Goal: Task Accomplishment & Management: Complete application form

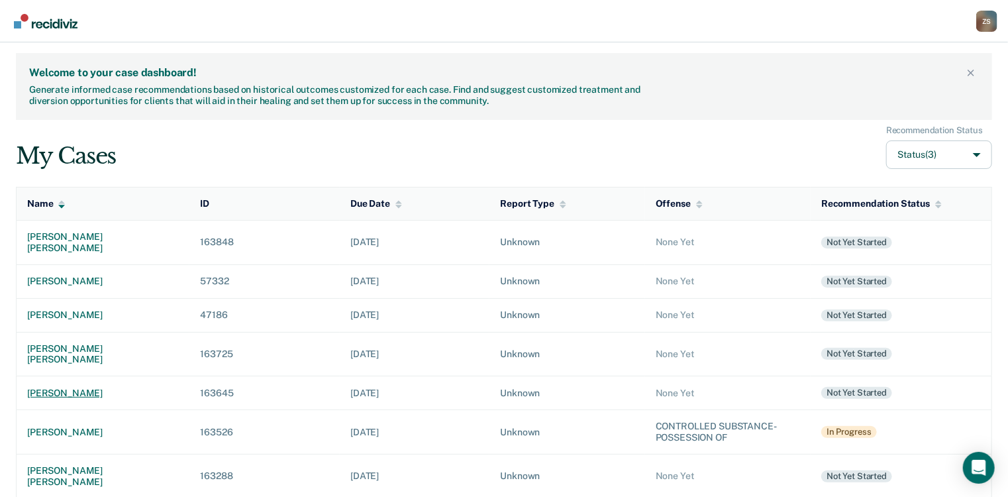
click at [85, 388] on div "[PERSON_NAME]" at bounding box center [103, 393] width 152 height 11
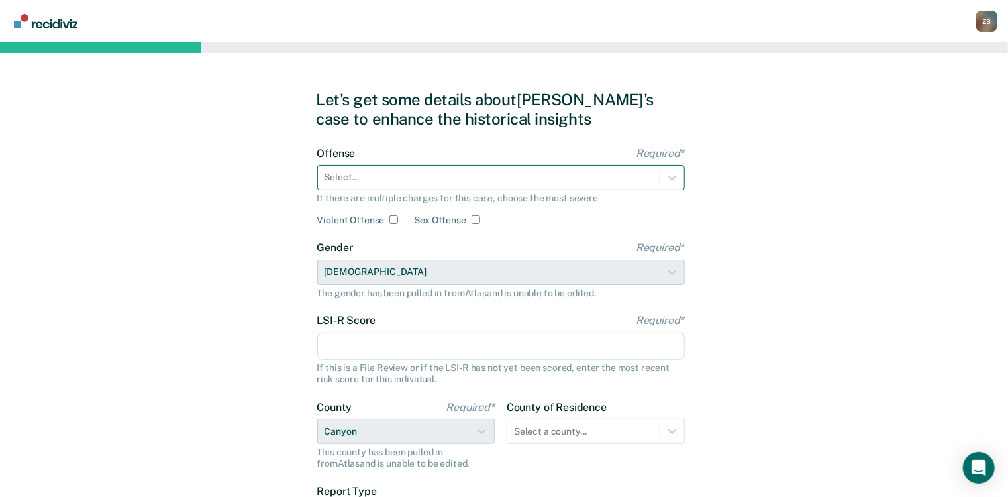
click at [370, 177] on div at bounding box center [489, 177] width 329 height 14
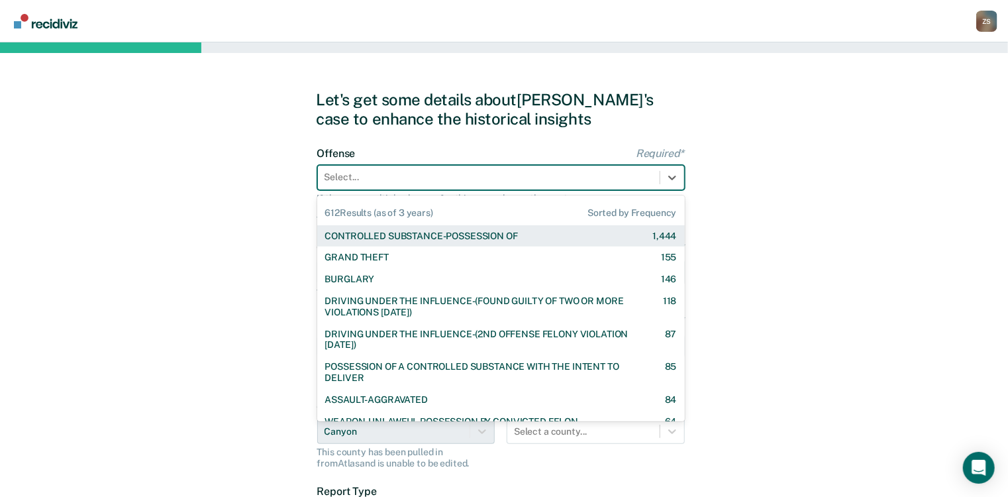
click at [427, 241] on div "CONTROLLED SUBSTANCE-POSSESSION OF 1,444" at bounding box center [501, 236] width 368 height 22
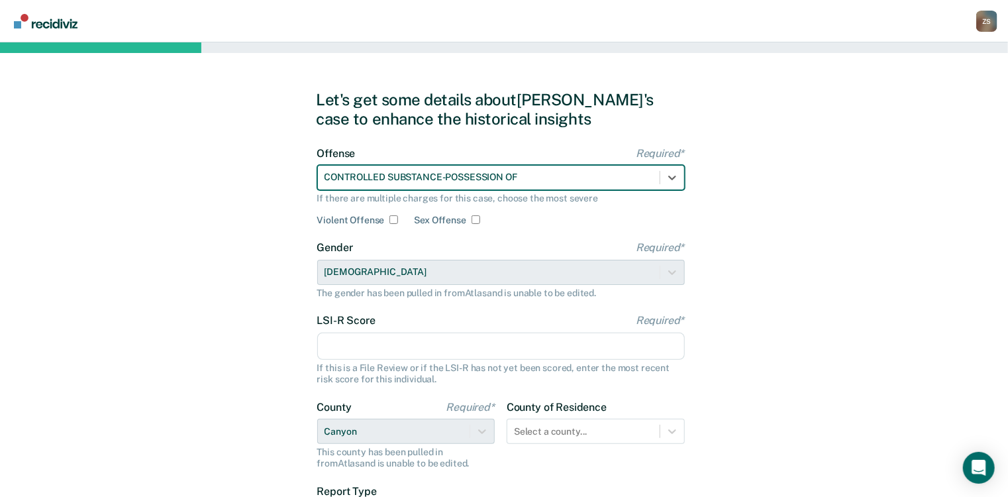
click at [388, 344] on input "LSI-R Score Required*" at bounding box center [501, 347] width 368 height 28
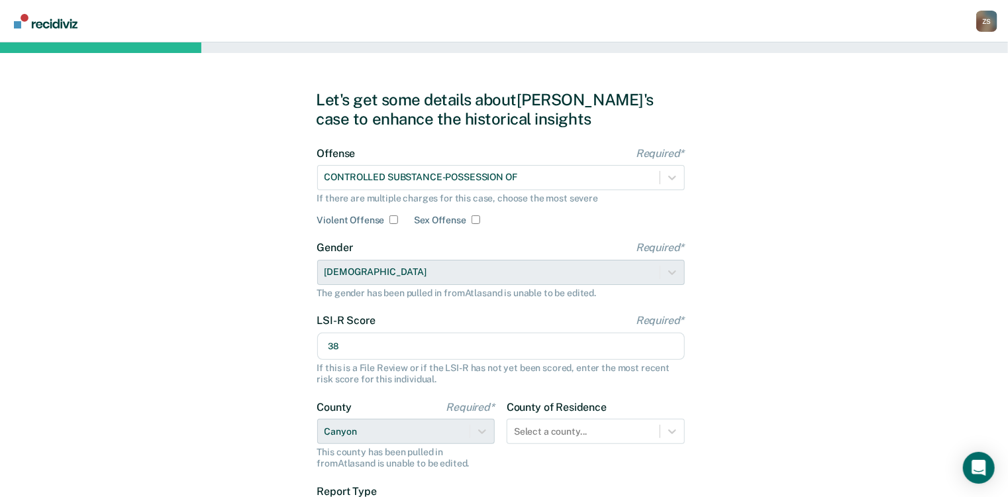
type input "38"
click at [150, 413] on div "Let's get some details about Ronald's case to enhance the historical insights O…" at bounding box center [504, 340] width 1008 height 597
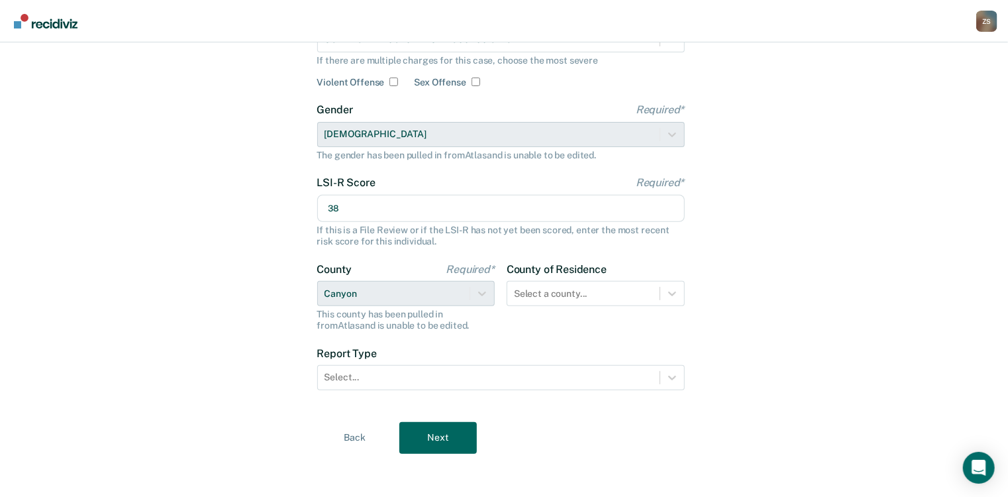
scroll to position [142, 0]
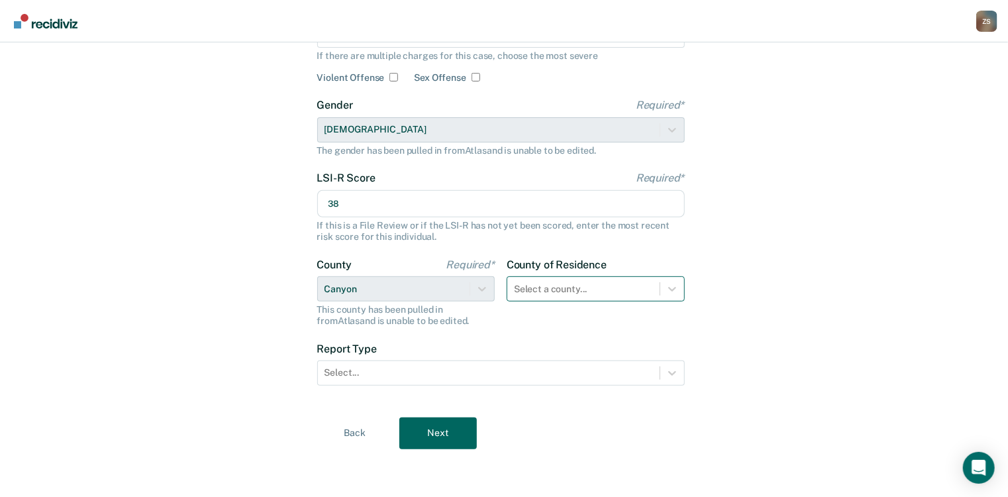
click at [541, 290] on div "Select a county..." at bounding box center [596, 288] width 178 height 25
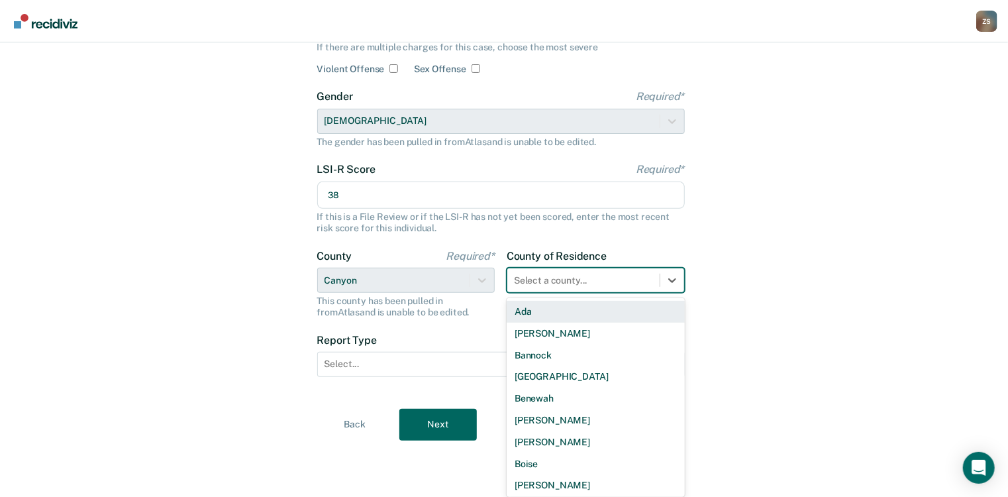
type input "b"
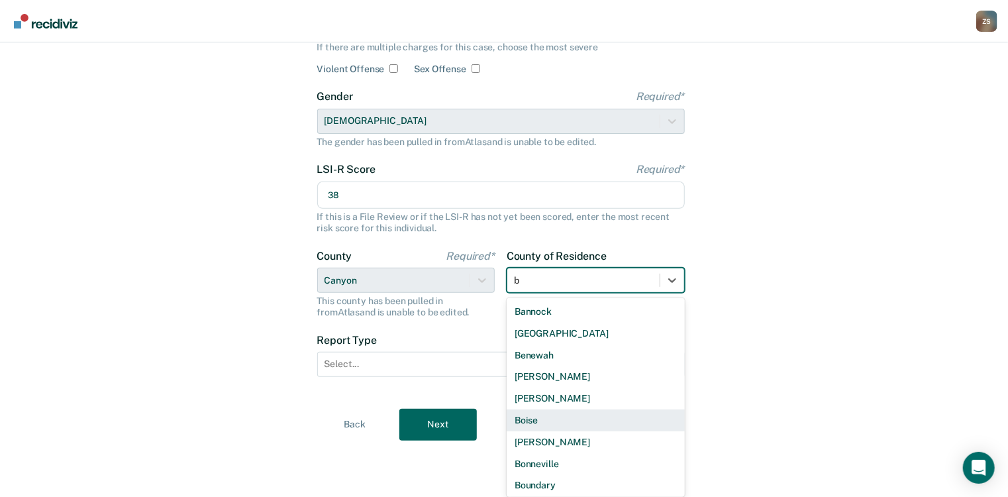
click at [540, 416] on div "Boise" at bounding box center [596, 420] width 178 height 22
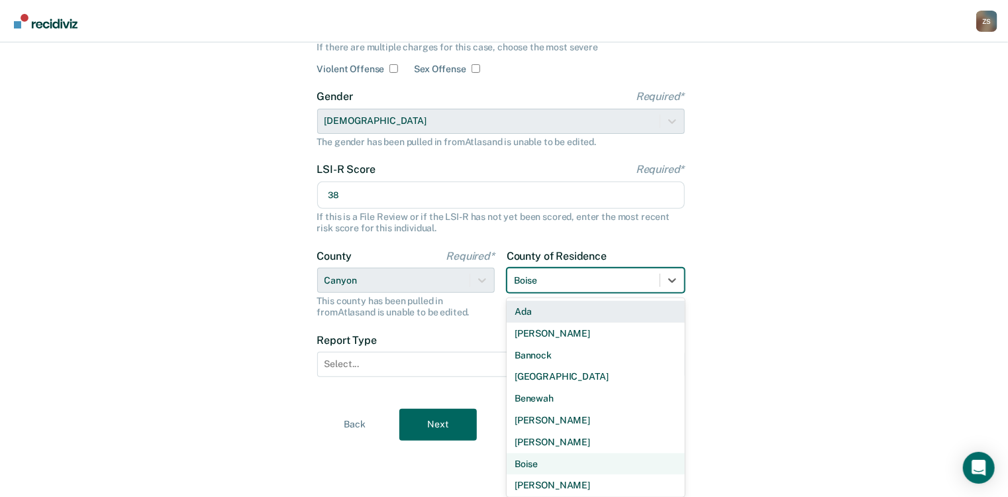
click at [545, 292] on div "County of Residence option Boise, selected. 44 results available. Use Up and Do…" at bounding box center [596, 284] width 178 height 68
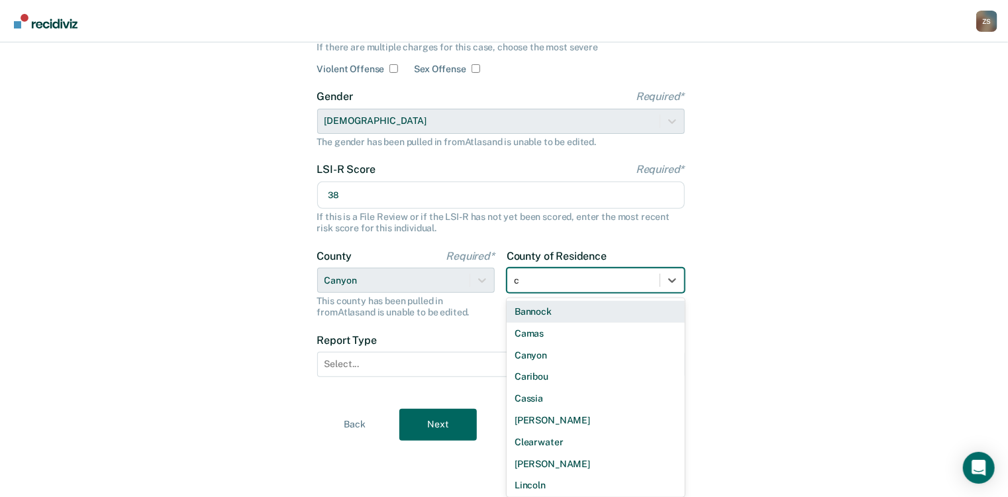
type input "ca"
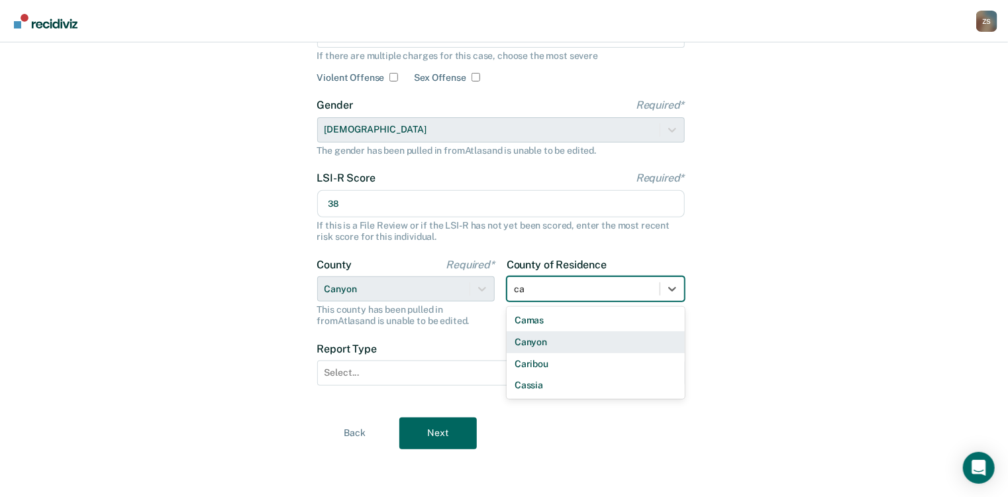
click at [544, 344] on div "Canyon" at bounding box center [596, 342] width 178 height 22
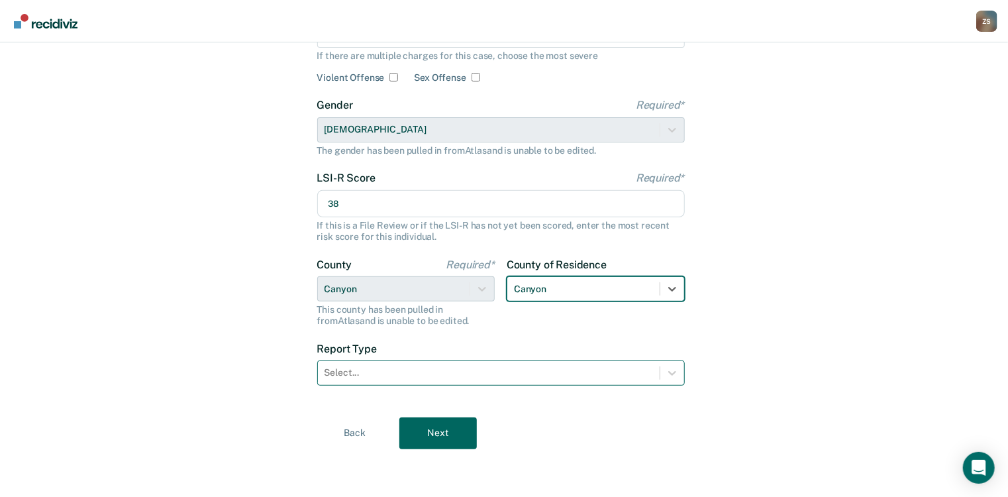
click at [385, 377] on div at bounding box center [489, 373] width 329 height 14
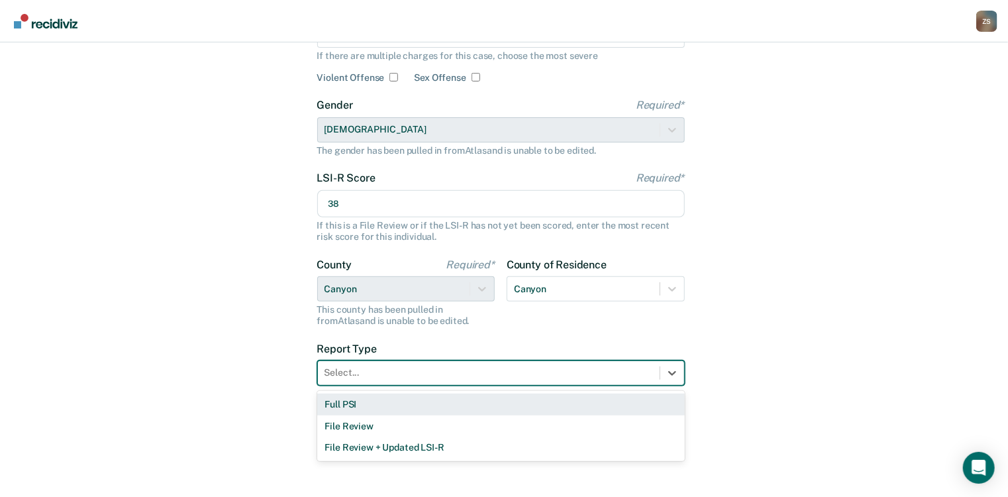
click at [384, 403] on div "Full PSI" at bounding box center [501, 405] width 368 height 22
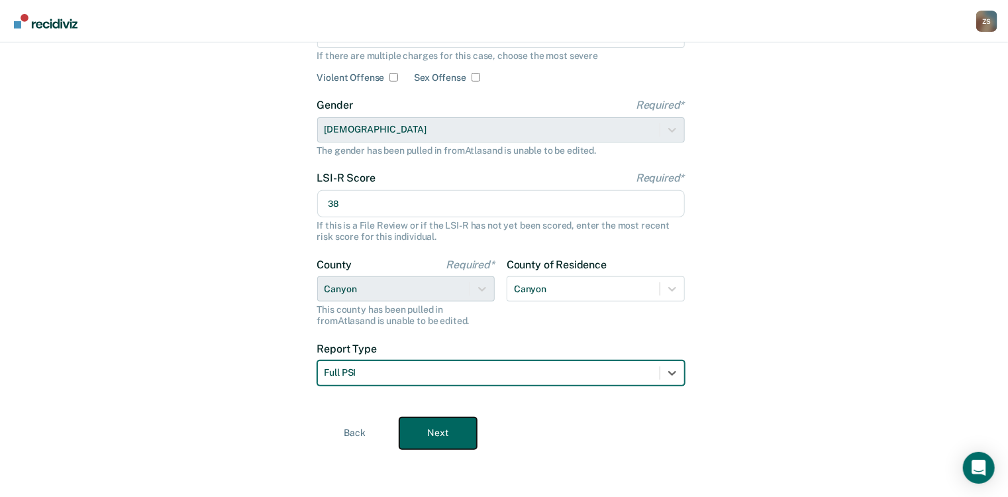
click at [433, 427] on button "Next" at bounding box center [438, 433] width 78 height 32
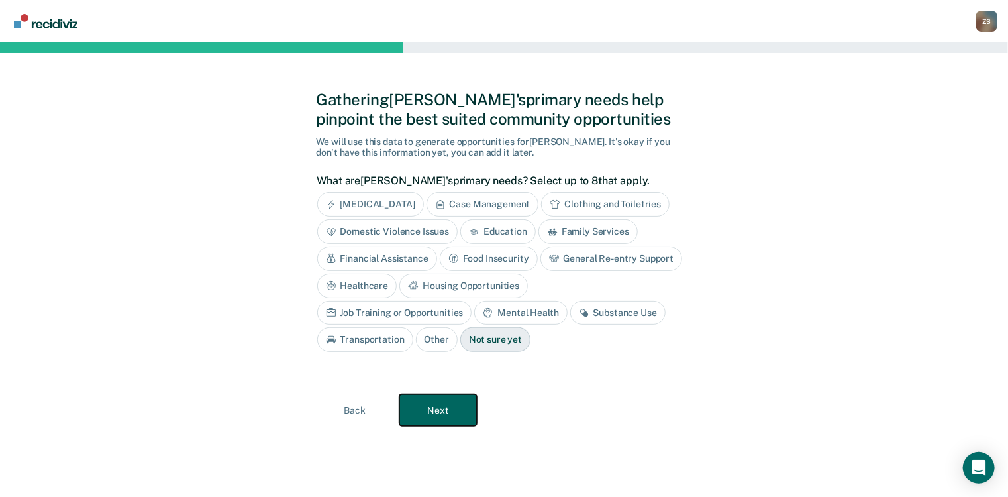
scroll to position [0, 0]
click at [575, 316] on div "Substance Use" at bounding box center [622, 313] width 95 height 25
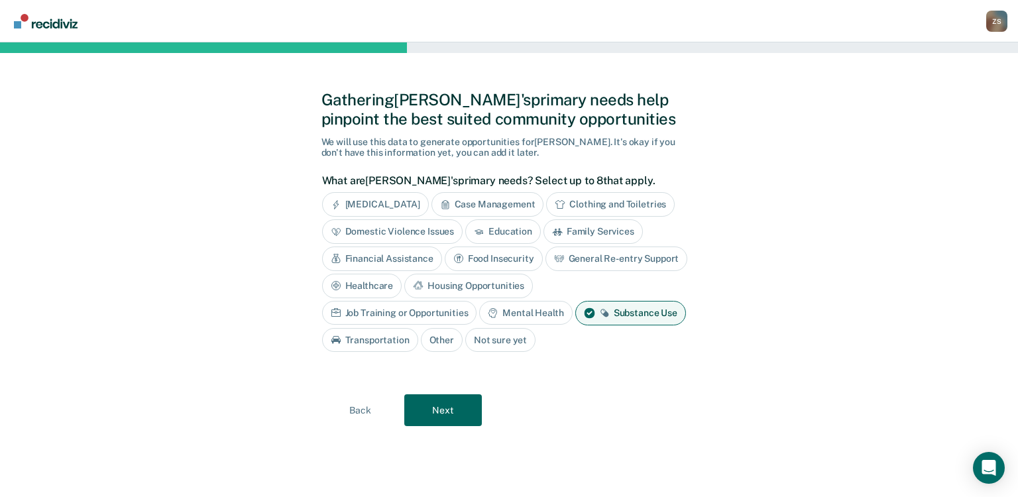
click at [479, 309] on div "Mental Health" at bounding box center [525, 313] width 93 height 25
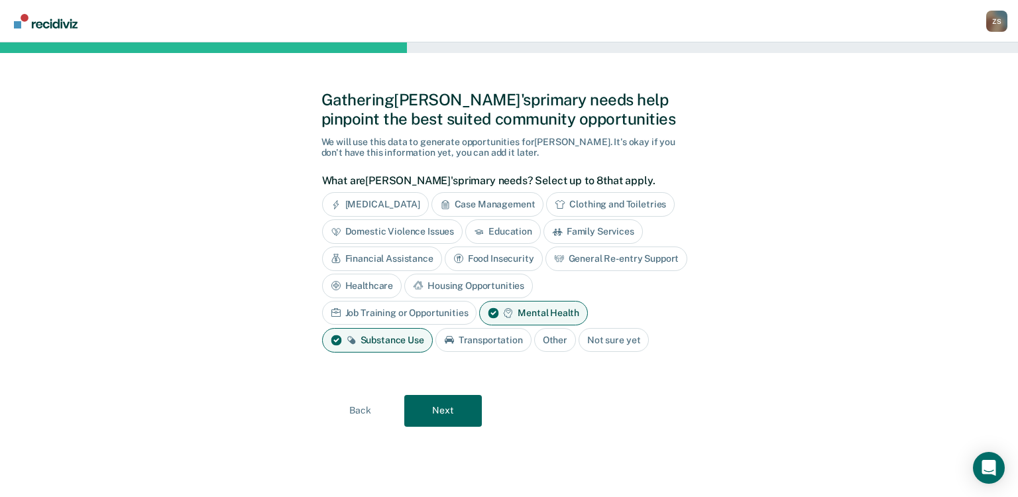
click at [477, 301] on div "Job Training or Opportunities" at bounding box center [399, 313] width 155 height 25
click at [456, 288] on div "Housing Opportunities" at bounding box center [468, 286] width 129 height 25
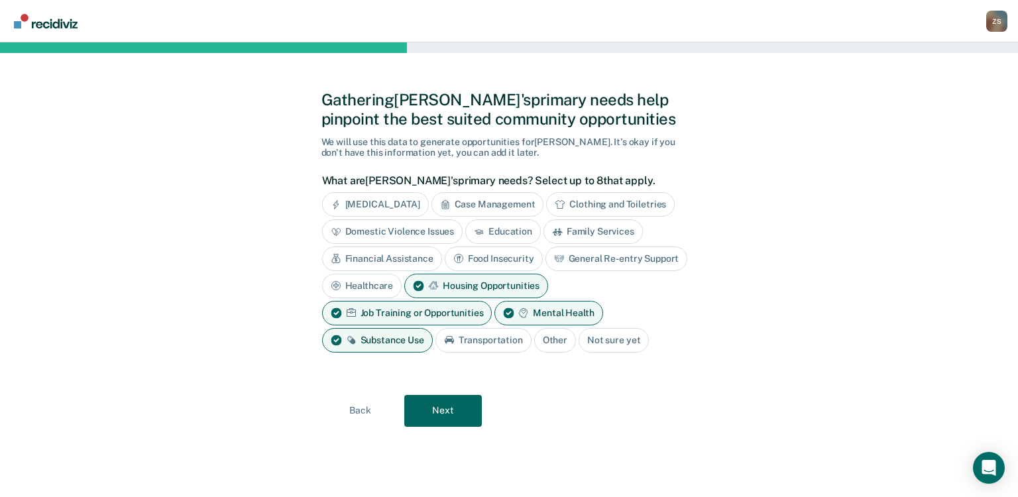
click at [371, 286] on div "Healthcare" at bounding box center [362, 286] width 80 height 25
click at [515, 257] on div "Food Insecurity" at bounding box center [494, 258] width 98 height 25
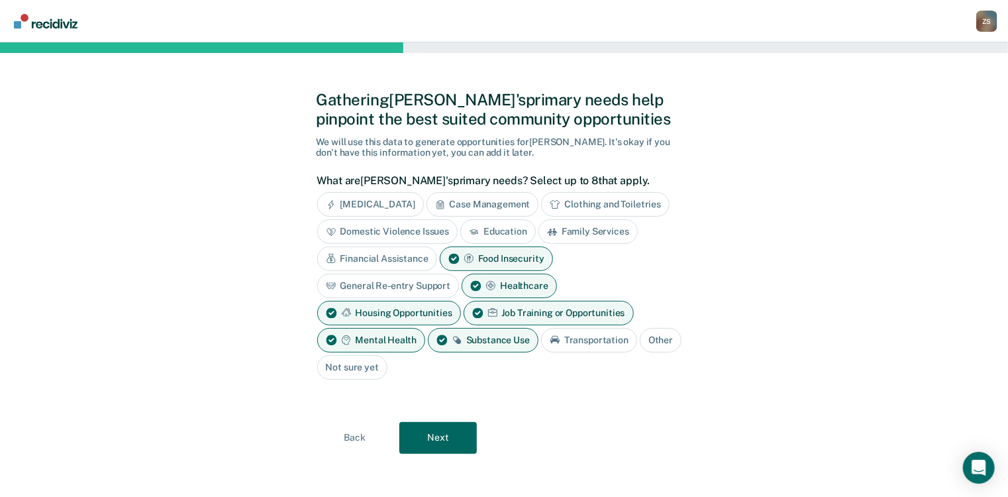
click at [412, 287] on div "General Re-entry Support" at bounding box center [388, 286] width 142 height 25
click at [389, 260] on div "Financial Assistance" at bounding box center [377, 258] width 120 height 25
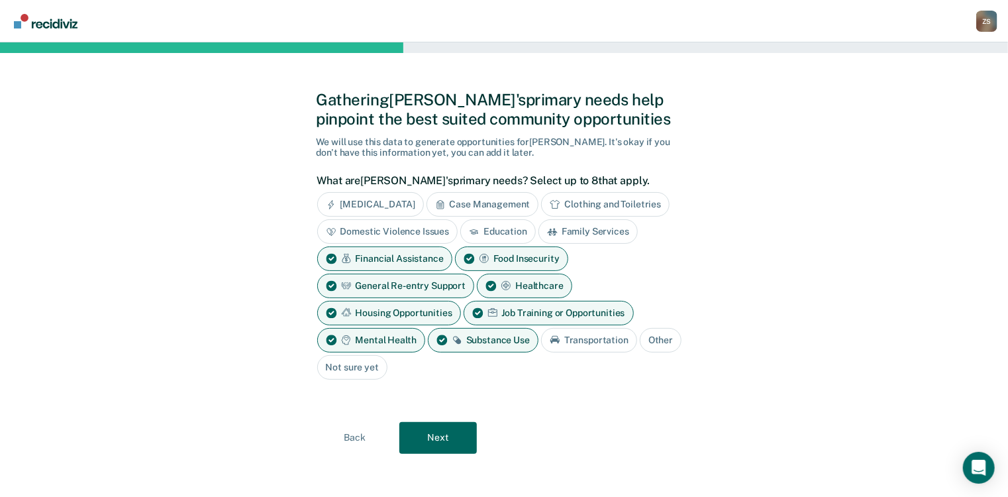
click at [452, 289] on div "General Re-entry Support" at bounding box center [396, 286] width 158 height 25
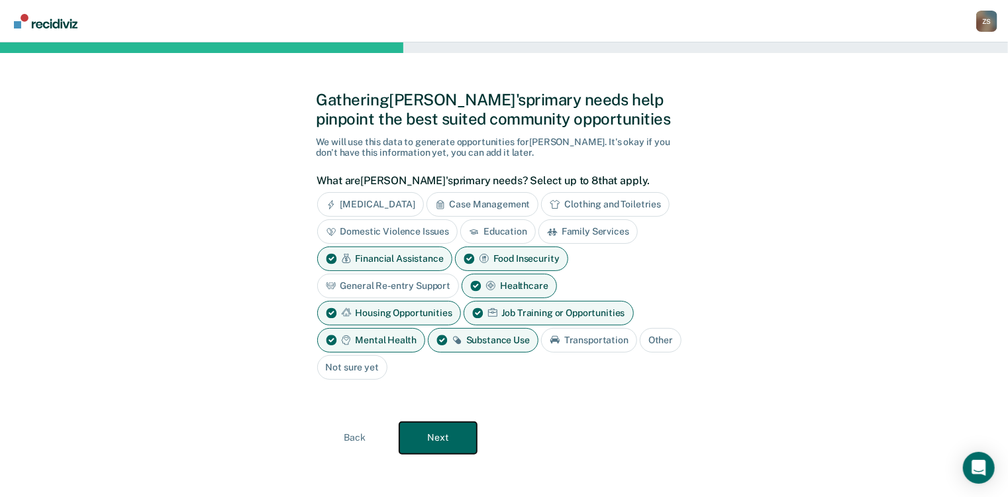
click at [445, 430] on button "Next" at bounding box center [438, 438] width 78 height 32
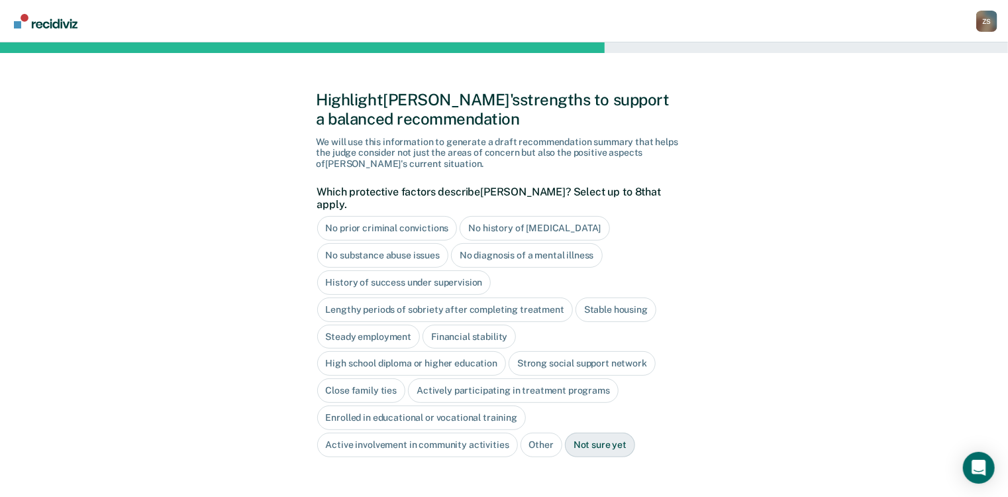
click at [450, 297] on div "Lengthy periods of sobriety after completing treatment" at bounding box center [445, 309] width 256 height 25
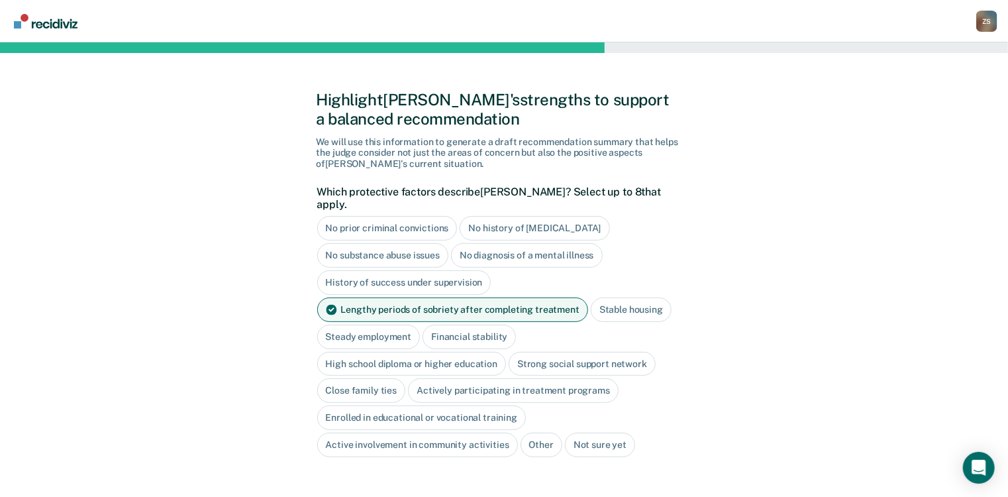
click at [558, 297] on div "Lengthy periods of sobriety after completing treatment" at bounding box center [452, 309] width 271 height 25
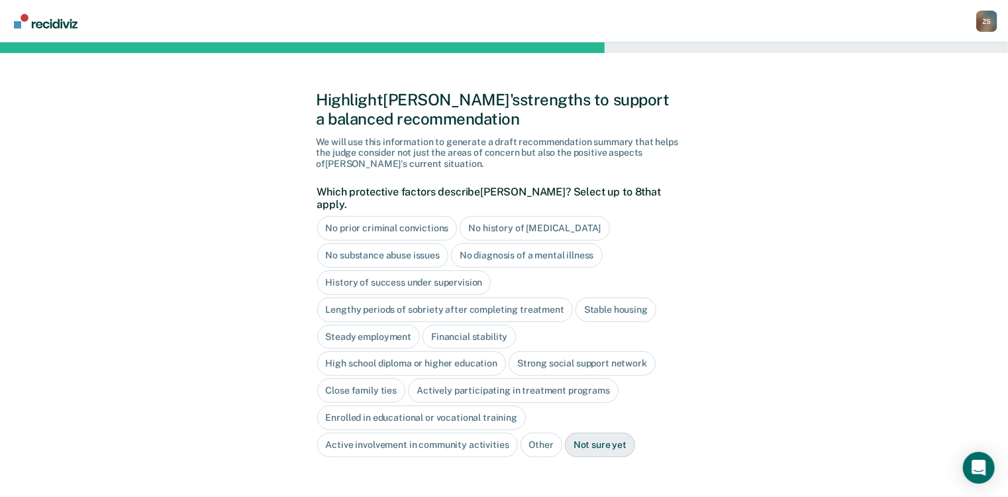
click at [429, 351] on div "High school diploma or higher education" at bounding box center [411, 363] width 189 height 25
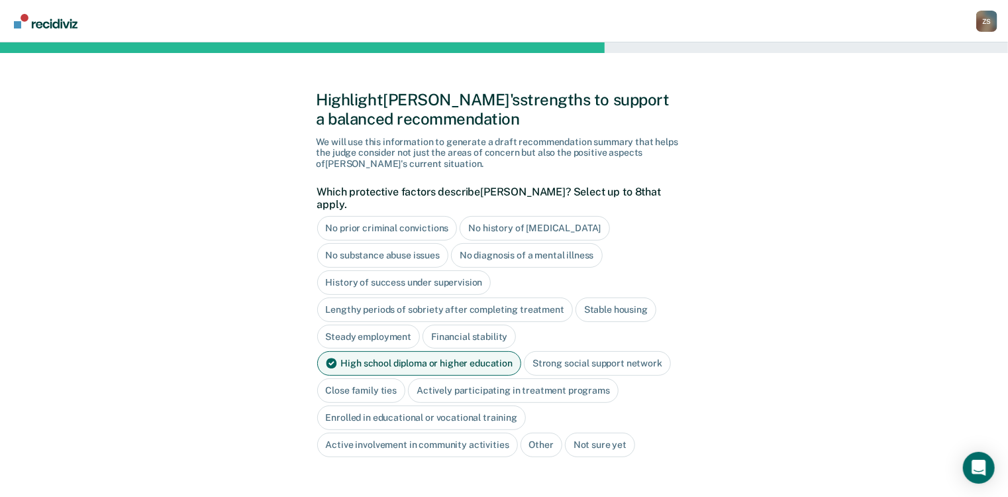
click at [558, 354] on div "Strong social support network" at bounding box center [597, 363] width 147 height 25
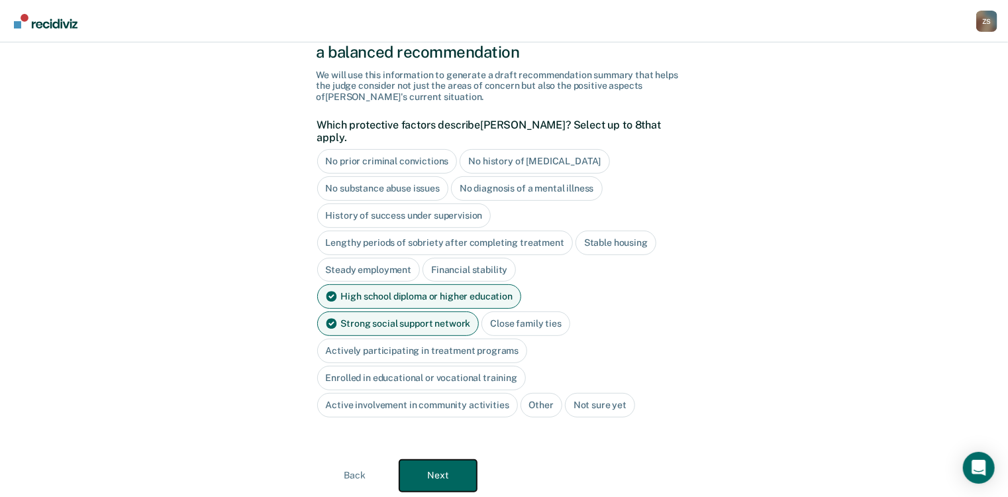
click at [445, 460] on button "Next" at bounding box center [438, 476] width 78 height 32
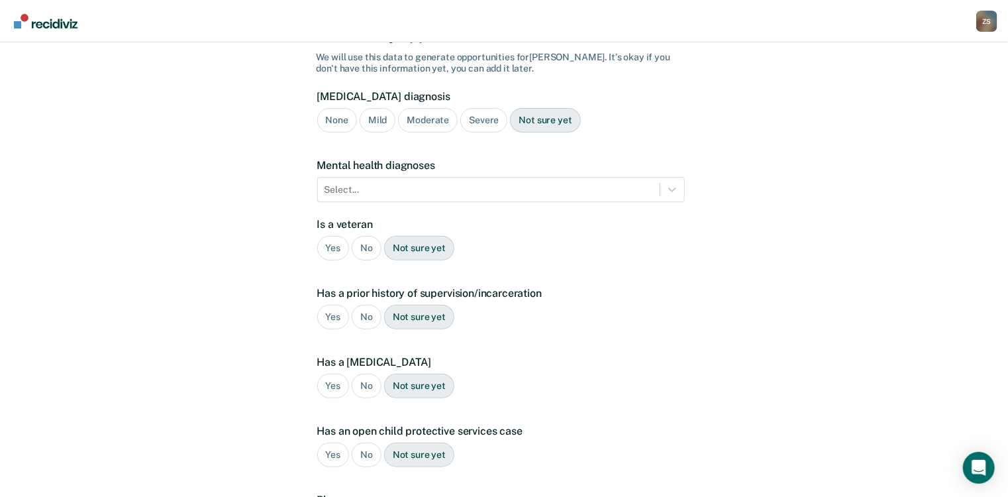
scroll to position [32, 0]
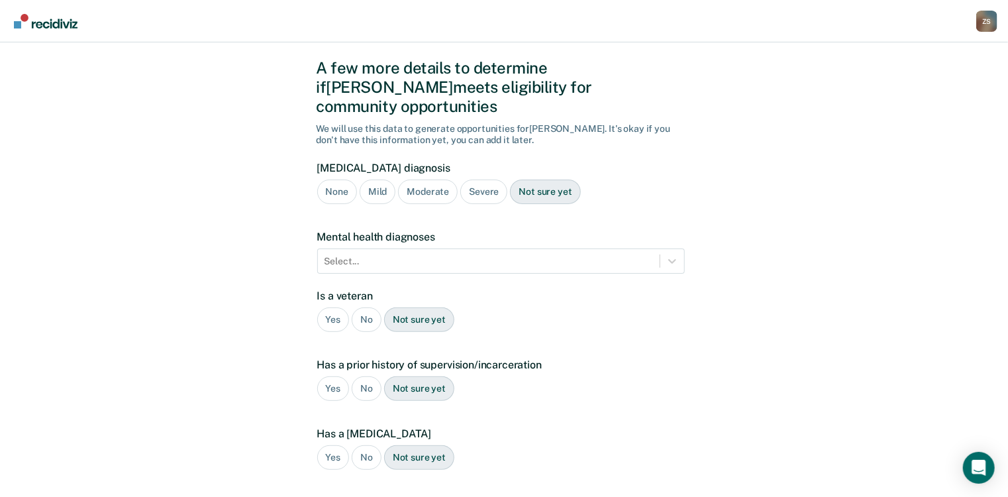
click at [490, 180] on div "Severe" at bounding box center [483, 192] width 47 height 25
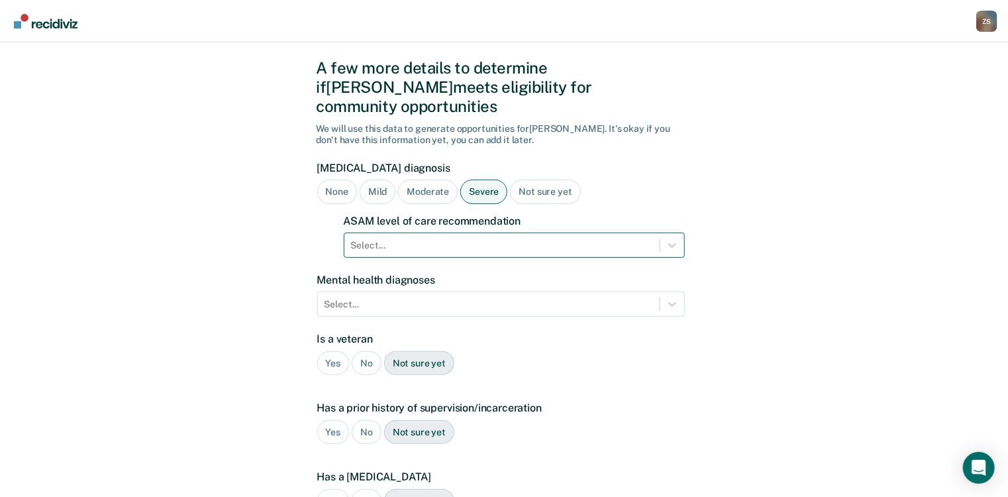
click at [422, 238] on div at bounding box center [502, 245] width 302 height 14
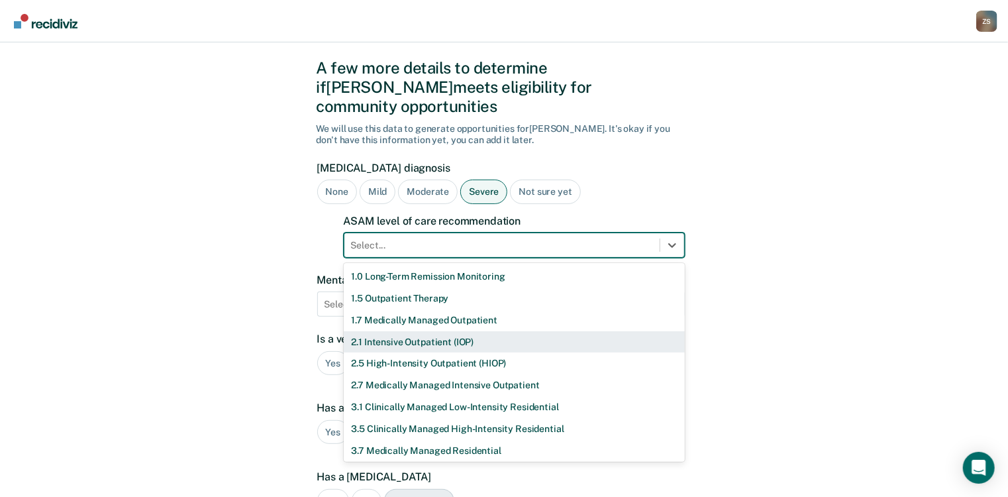
click at [425, 331] on div "2.1 Intensive Outpatient (IOP)" at bounding box center [514, 342] width 341 height 22
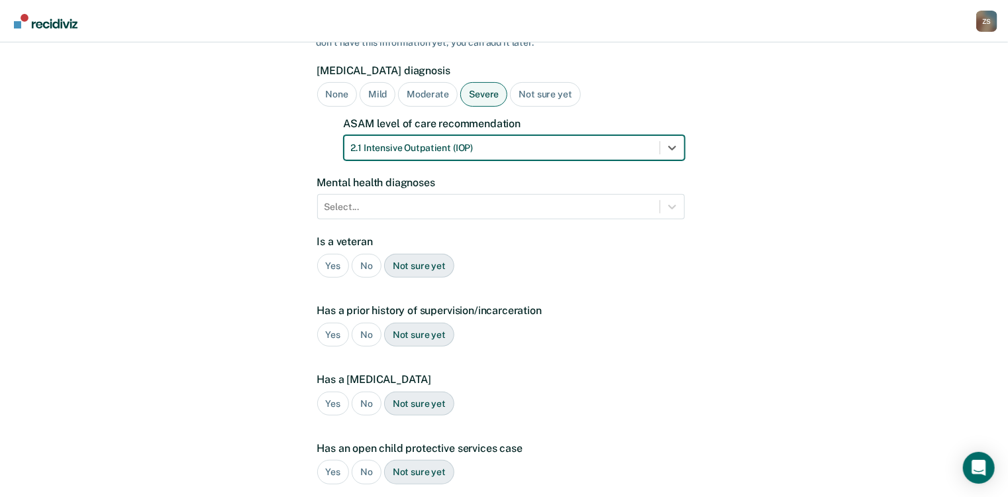
scroll to position [191, 0]
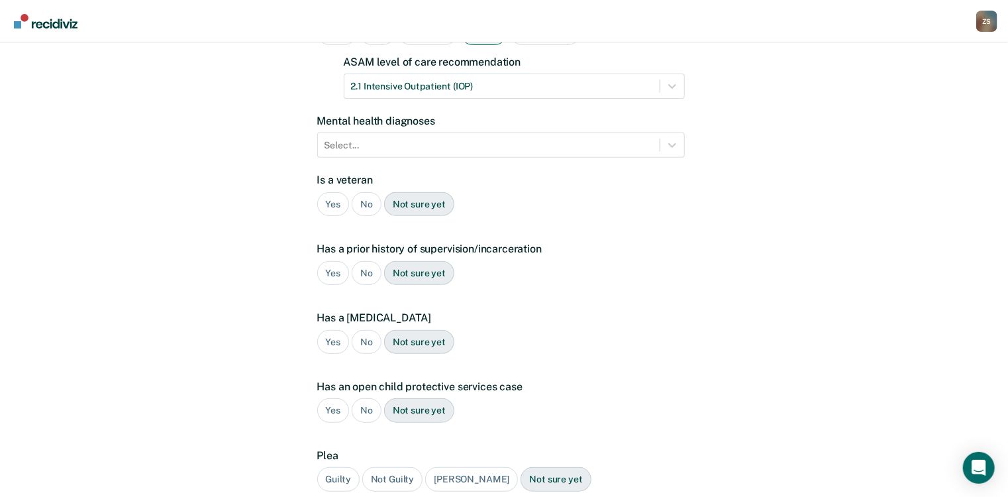
click at [364, 192] on div "No" at bounding box center [367, 204] width 30 height 25
click at [334, 261] on div "Yes" at bounding box center [333, 273] width 32 height 25
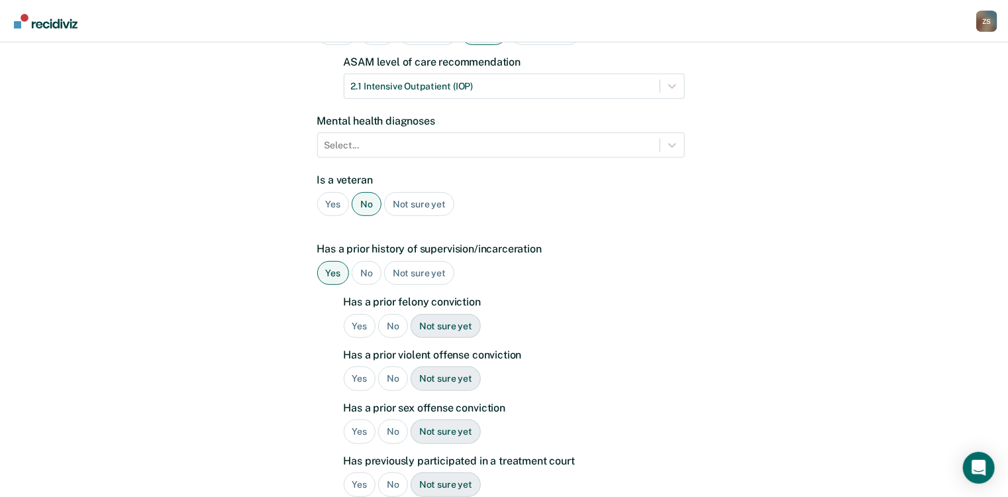
click at [355, 314] on div "Yes" at bounding box center [360, 326] width 32 height 25
click at [355, 366] on div "Yes" at bounding box center [360, 378] width 32 height 25
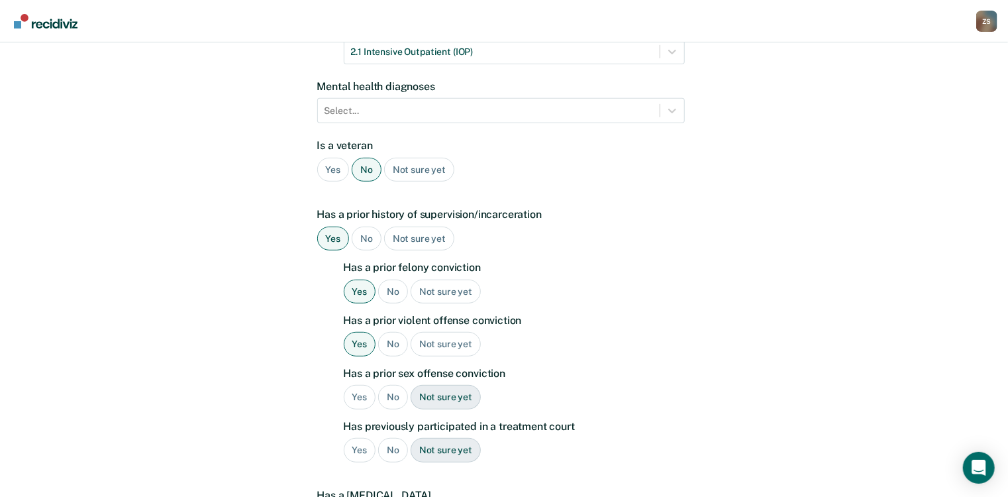
scroll to position [244, 0]
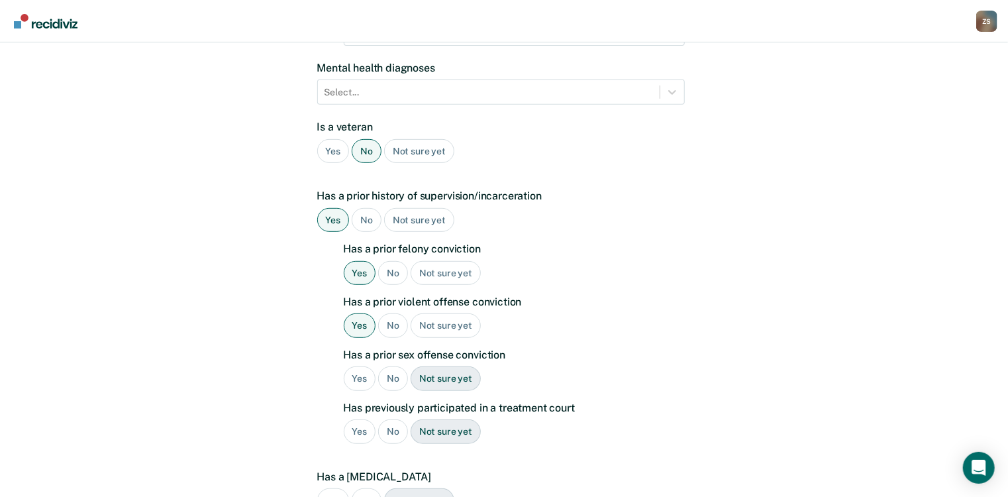
click at [390, 366] on div "No" at bounding box center [393, 378] width 30 height 25
click at [392, 419] on div "No" at bounding box center [393, 431] width 30 height 25
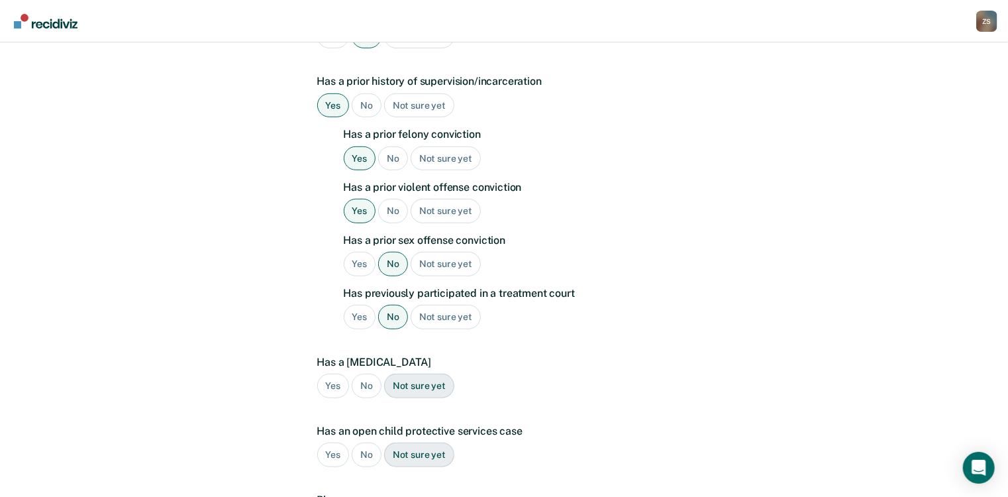
scroll to position [403, 0]
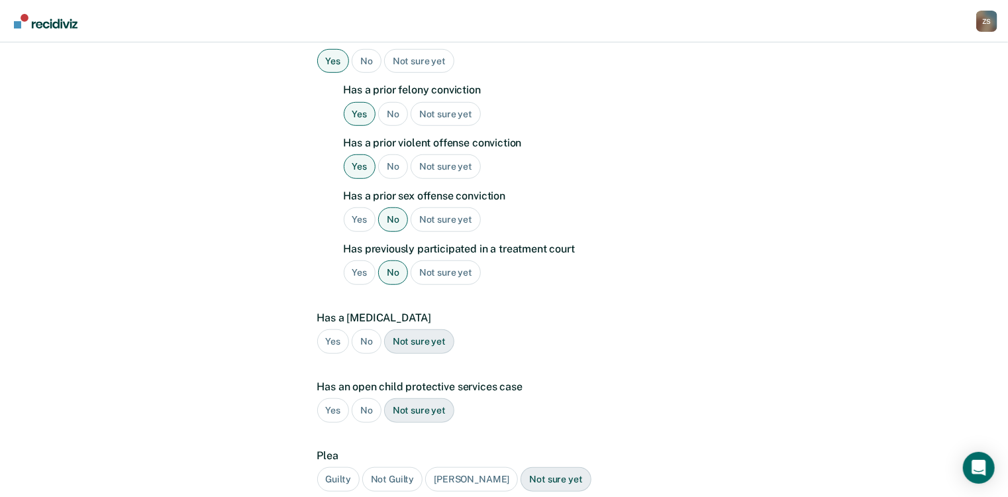
click at [364, 329] on div "No" at bounding box center [367, 341] width 30 height 25
click at [363, 398] on div "No" at bounding box center [367, 410] width 30 height 25
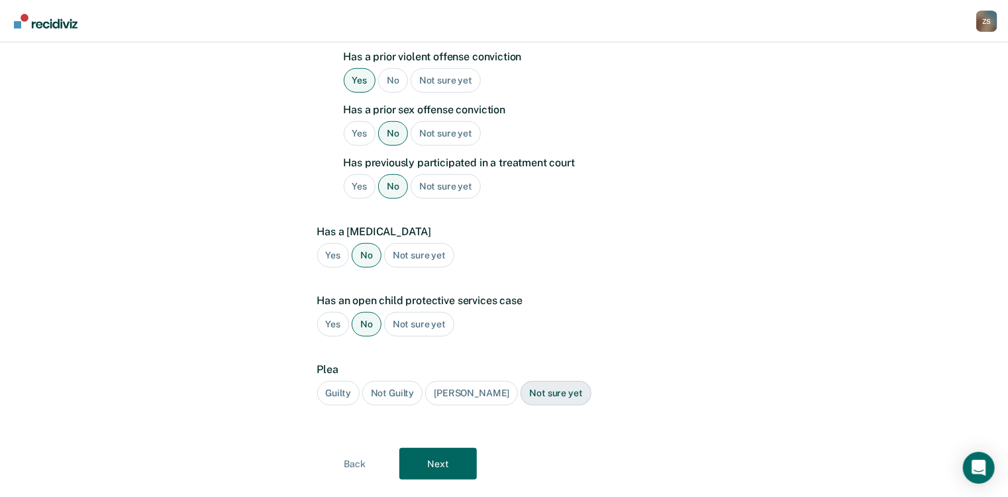
scroll to position [498, 0]
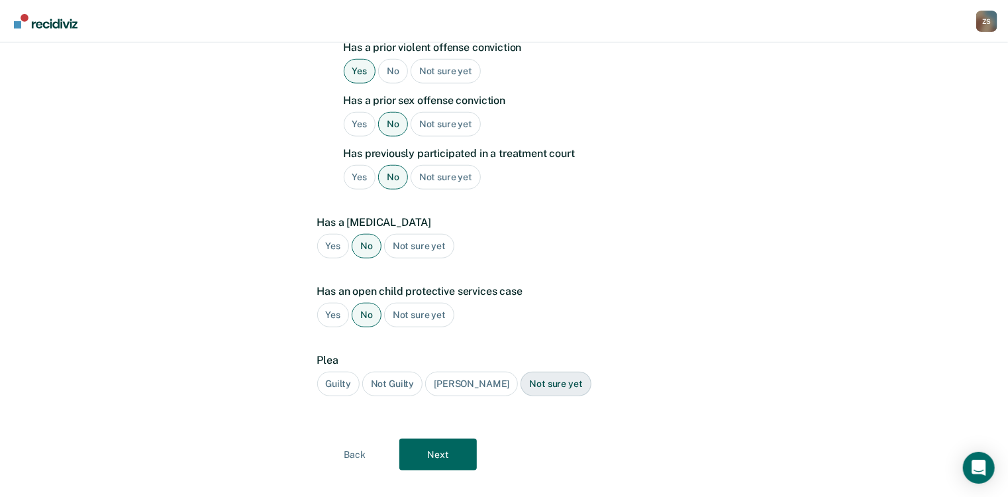
click at [342, 372] on div "Guilty" at bounding box center [338, 384] width 42 height 25
click at [430, 439] on button "Next" at bounding box center [438, 455] width 78 height 32
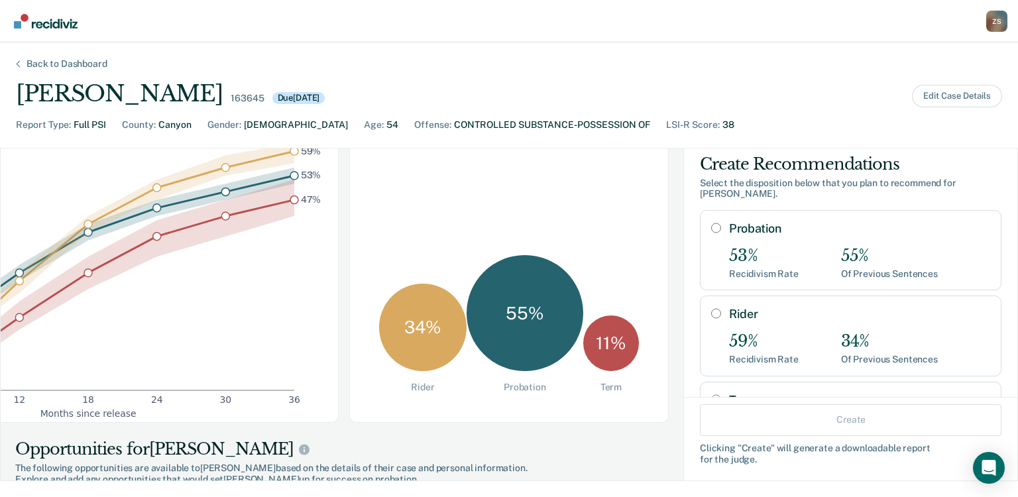
scroll to position [0, 0]
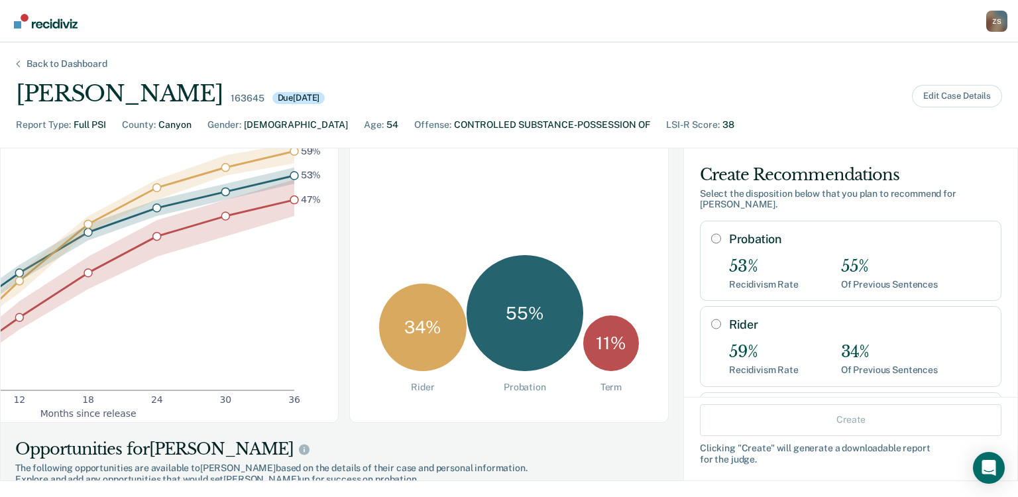
click at [711, 233] on input "Probation" at bounding box center [716, 238] width 10 height 11
radio input "true"
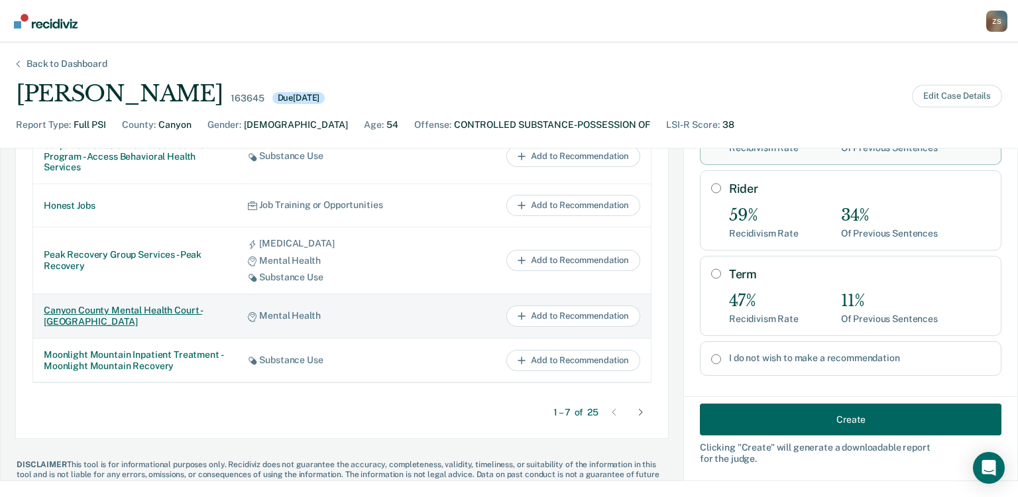
scroll to position [795, 0]
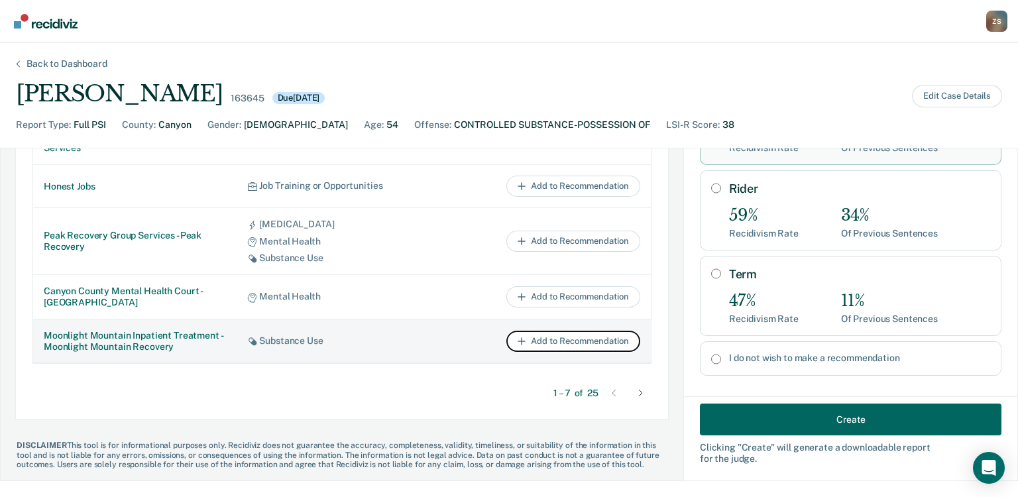
click at [547, 345] on button "Add to Recommendation" at bounding box center [573, 341] width 134 height 21
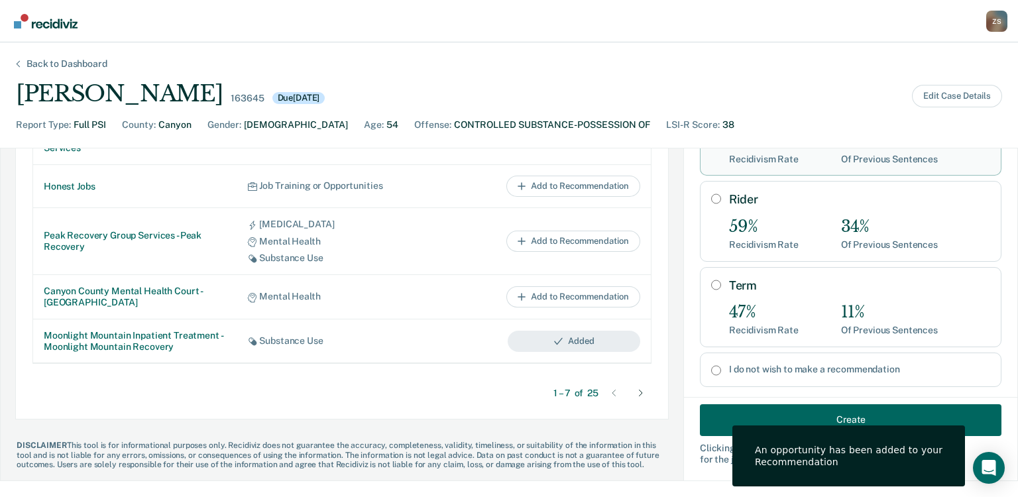
click at [633, 401] on div at bounding box center [640, 392] width 21 height 21
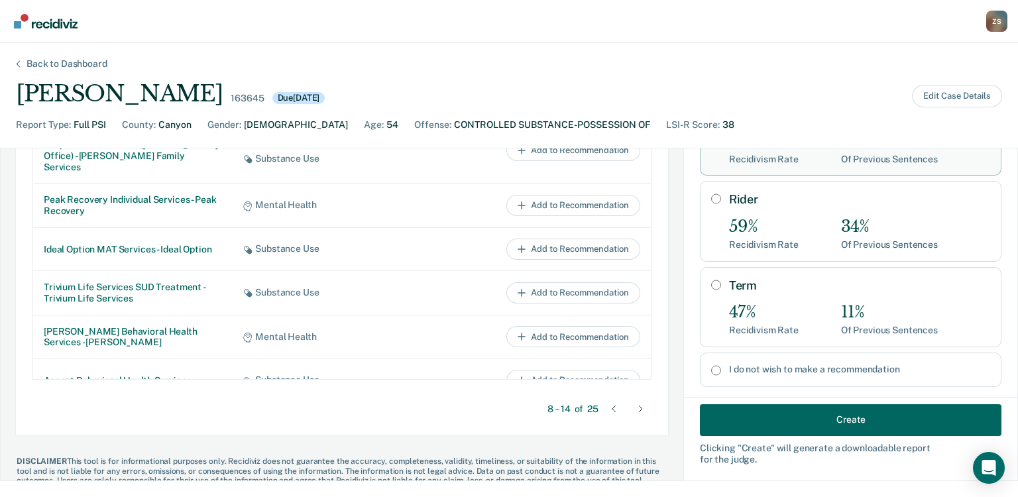
scroll to position [804, 0]
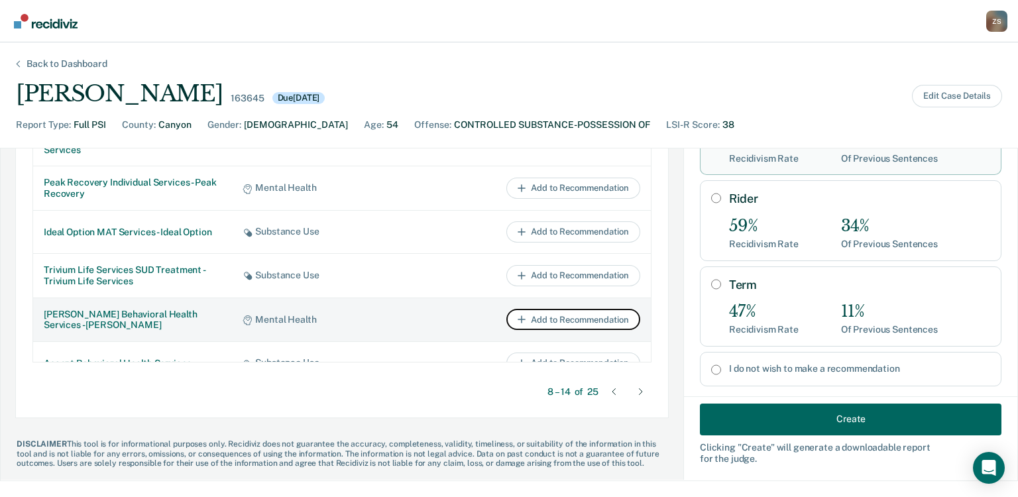
click at [570, 309] on button "Add to Recommendation" at bounding box center [573, 319] width 134 height 21
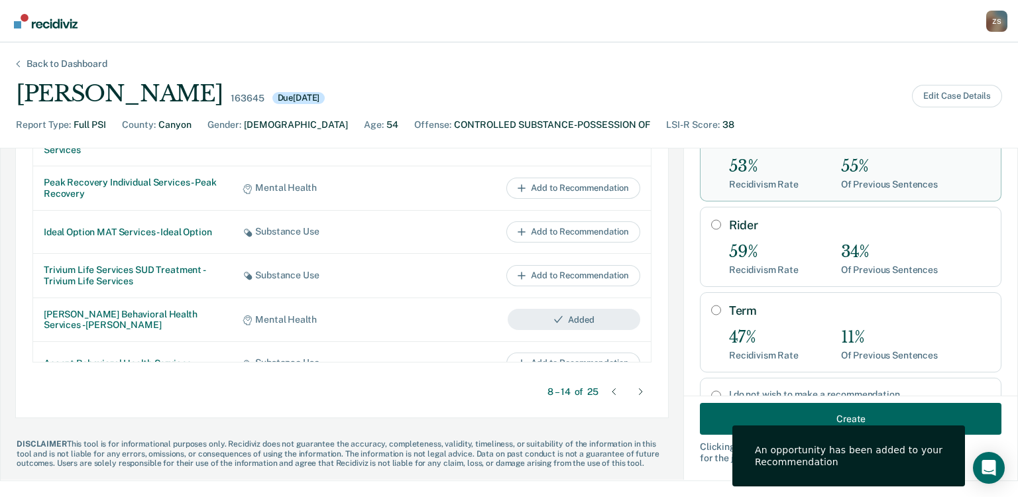
click at [635, 390] on div at bounding box center [640, 391] width 21 height 21
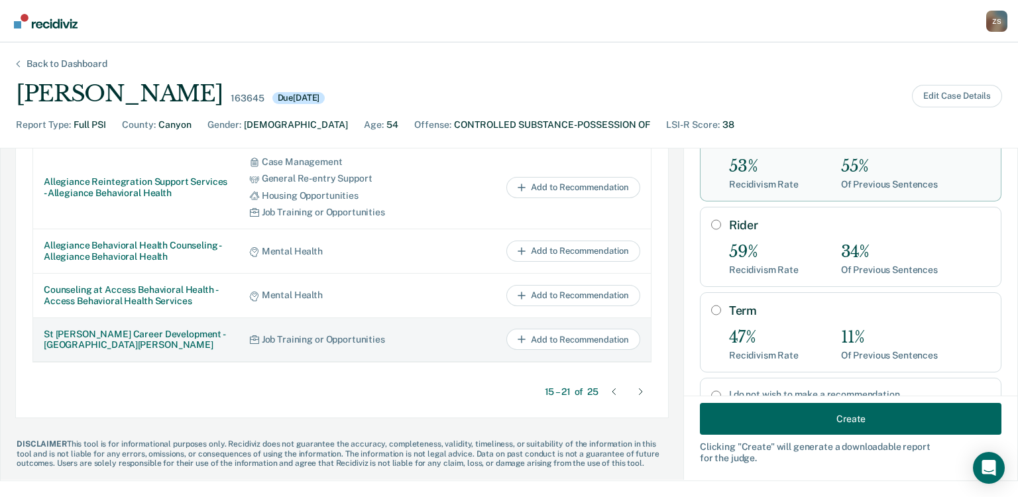
scroll to position [57, 0]
click at [570, 344] on button "Add to Recommendation" at bounding box center [573, 339] width 134 height 21
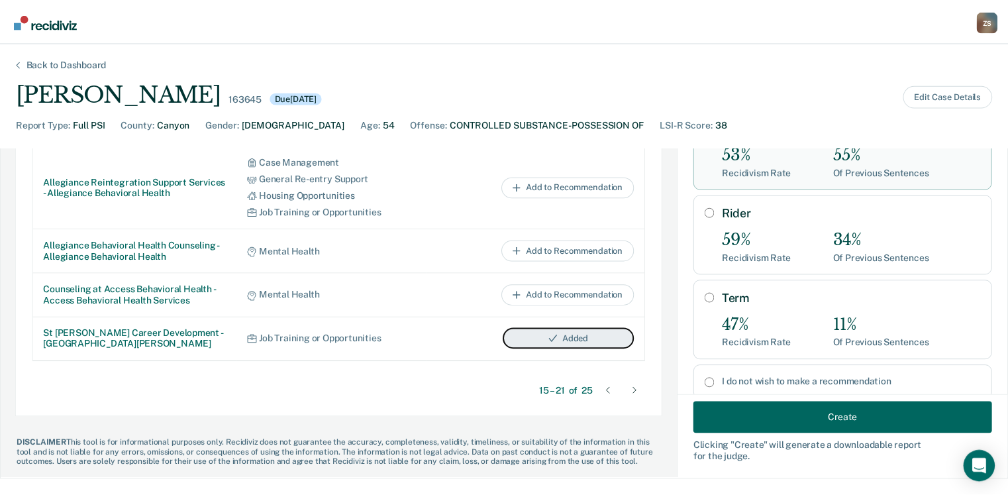
scroll to position [226, 0]
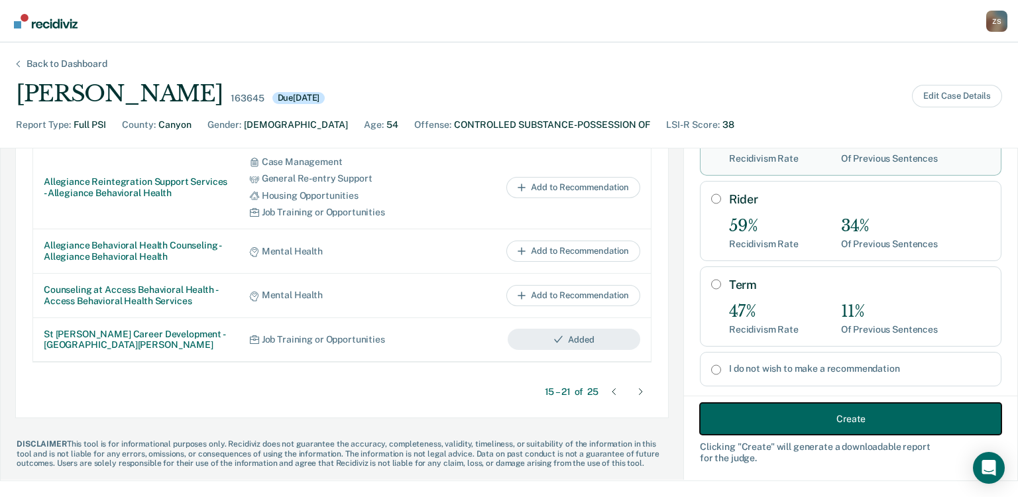
click at [768, 415] on button "Create" at bounding box center [850, 419] width 301 height 32
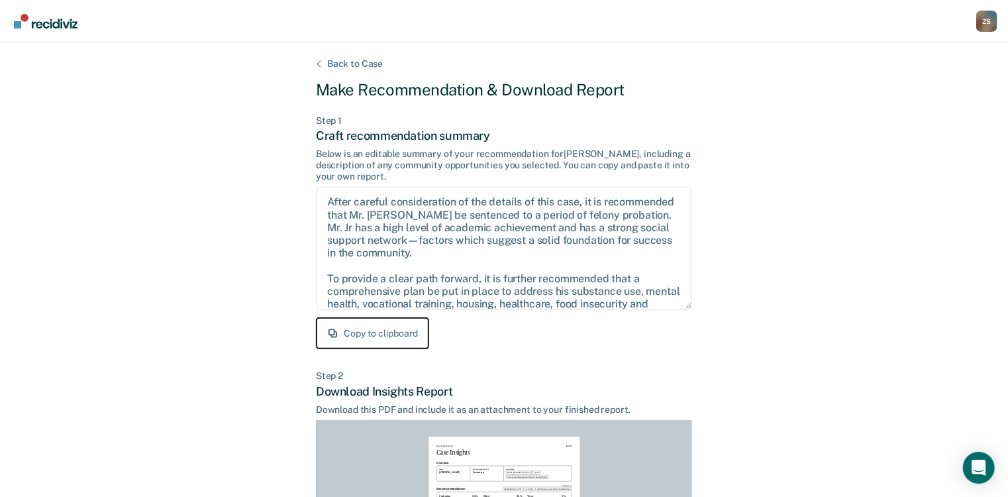
click at [371, 337] on button "Copy to clipboard" at bounding box center [372, 333] width 113 height 32
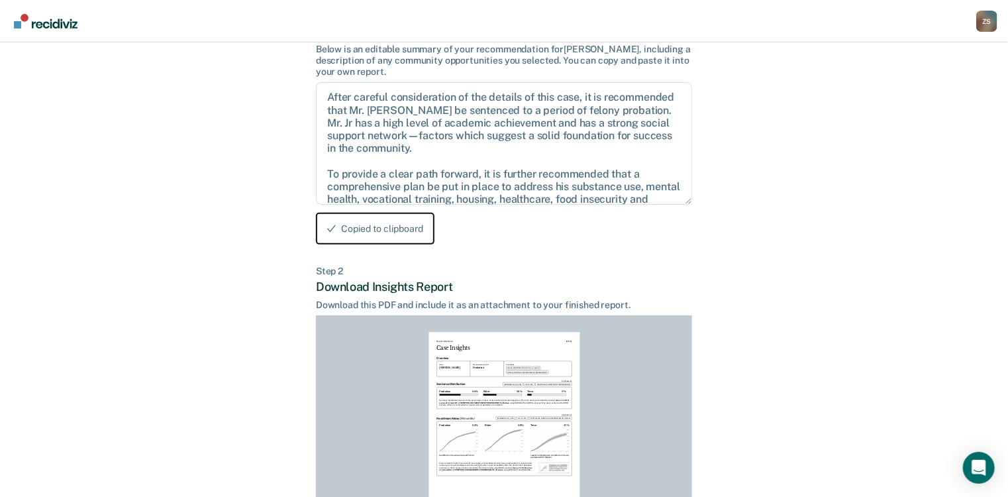
scroll to position [258, 0]
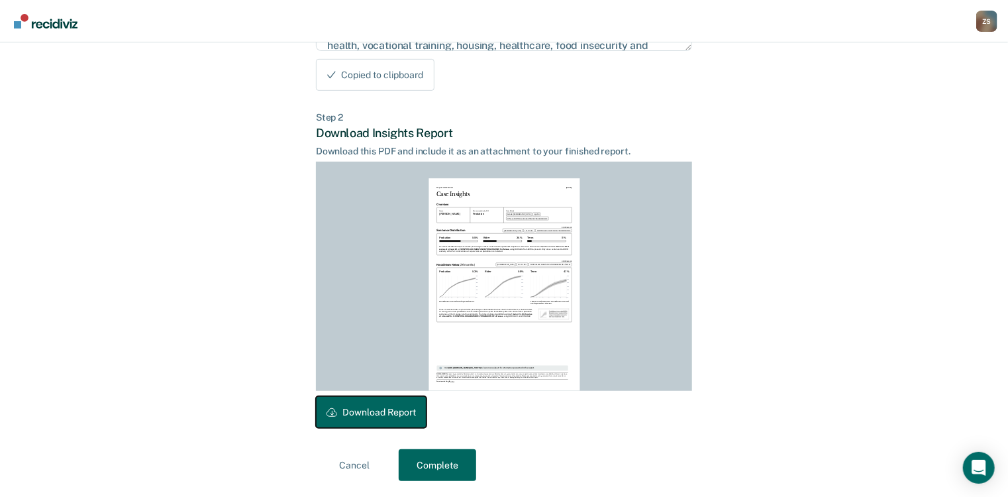
click at [360, 413] on button "Download Report" at bounding box center [371, 412] width 111 height 32
click at [988, 27] on div "Z S" at bounding box center [986, 21] width 21 height 21
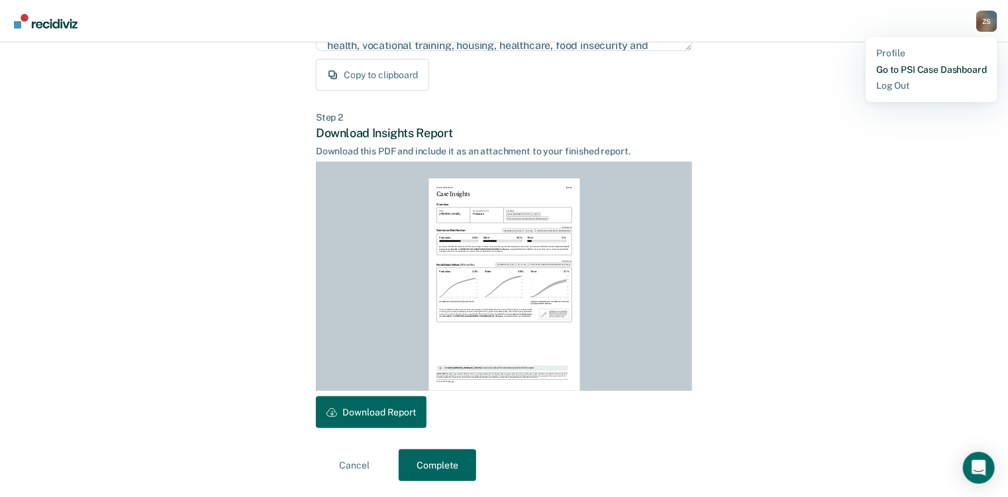
click at [933, 68] on link "Go to PSI Case Dashboard" at bounding box center [931, 69] width 111 height 11
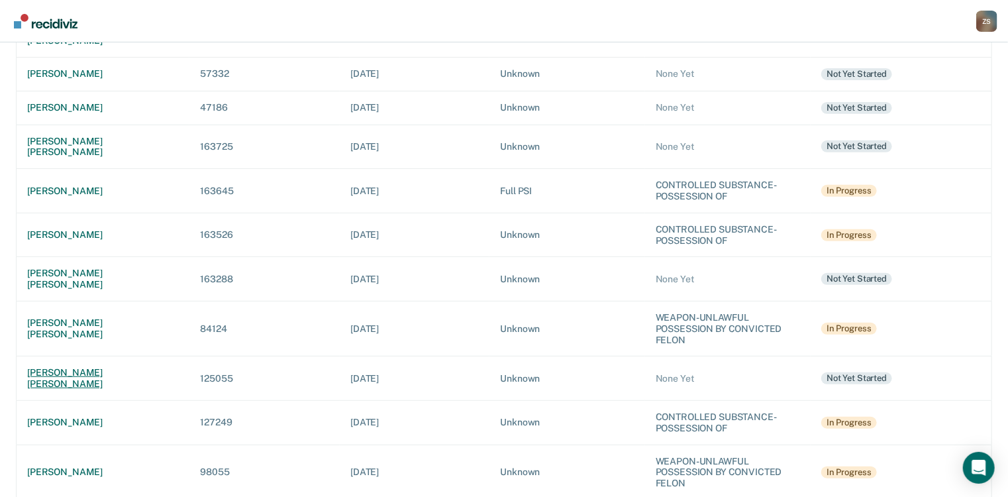
scroll to position [154, 0]
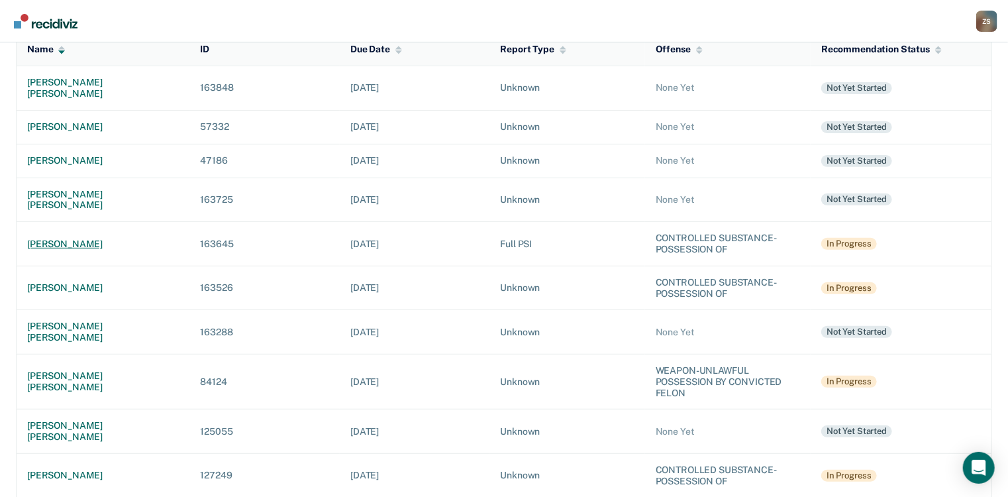
click at [99, 238] on div "[PERSON_NAME]" at bounding box center [103, 243] width 152 height 11
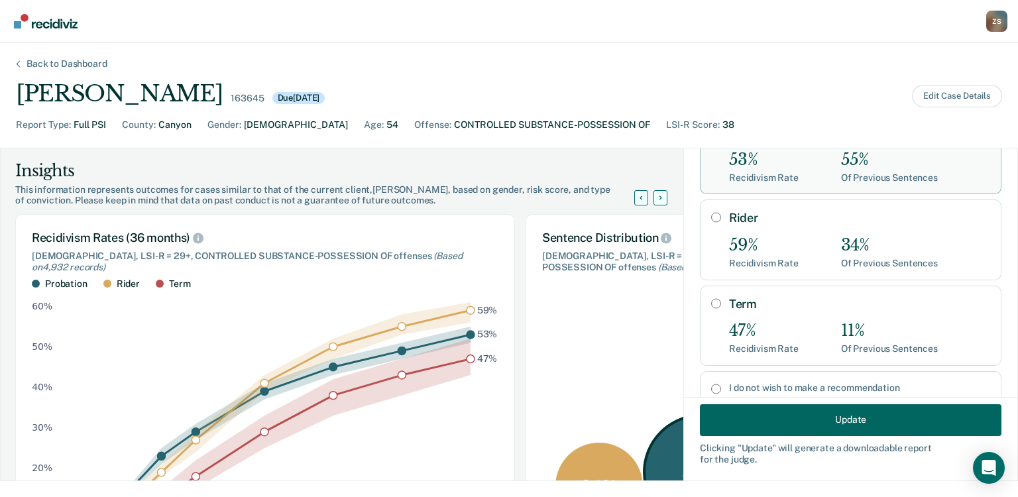
scroll to position [227, 0]
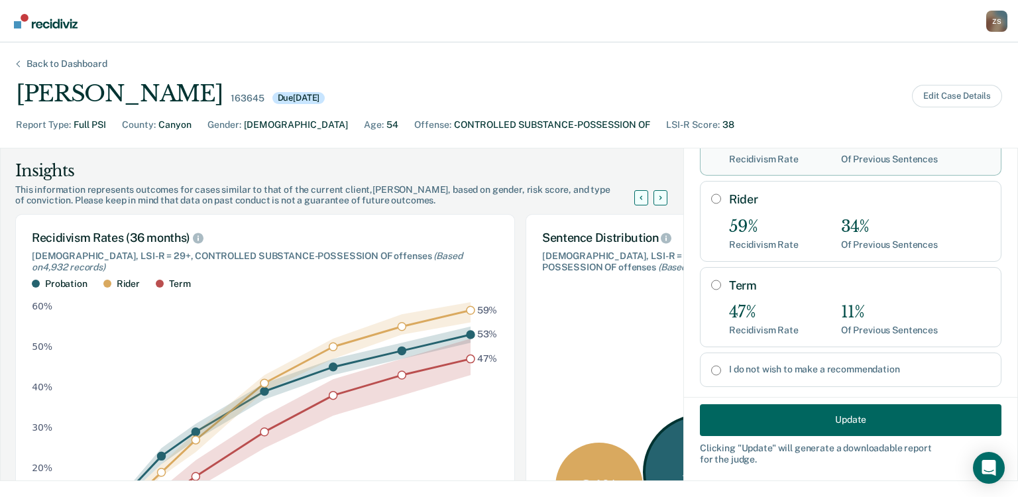
click at [711, 193] on input "Rider" at bounding box center [716, 198] width 10 height 11
radio input "true"
radio input "false"
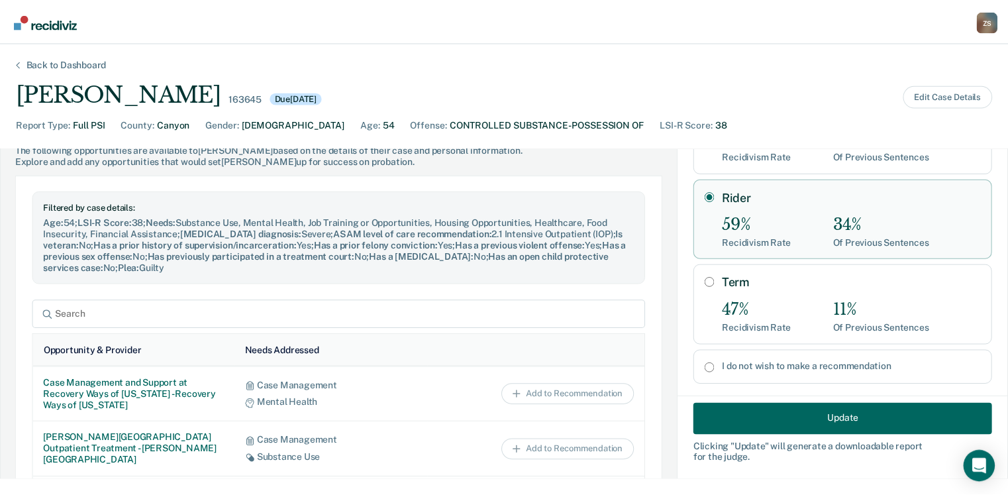
scroll to position [136, 0]
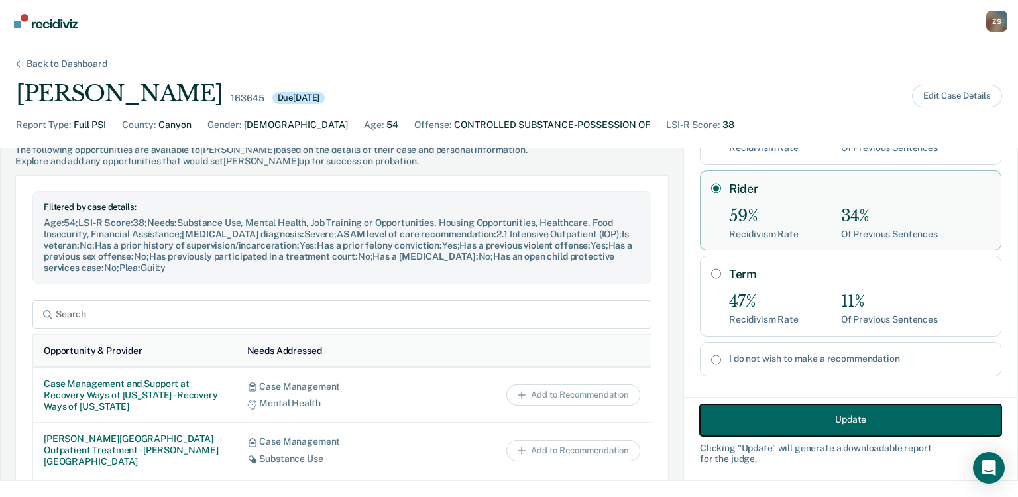
click at [804, 417] on button "Update" at bounding box center [850, 419] width 301 height 32
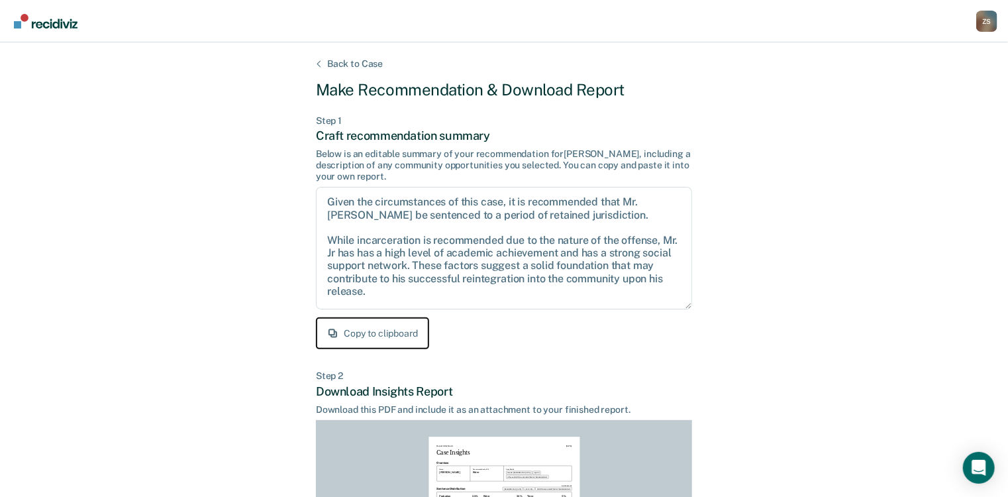
click at [397, 333] on button "Copy to clipboard" at bounding box center [372, 333] width 113 height 32
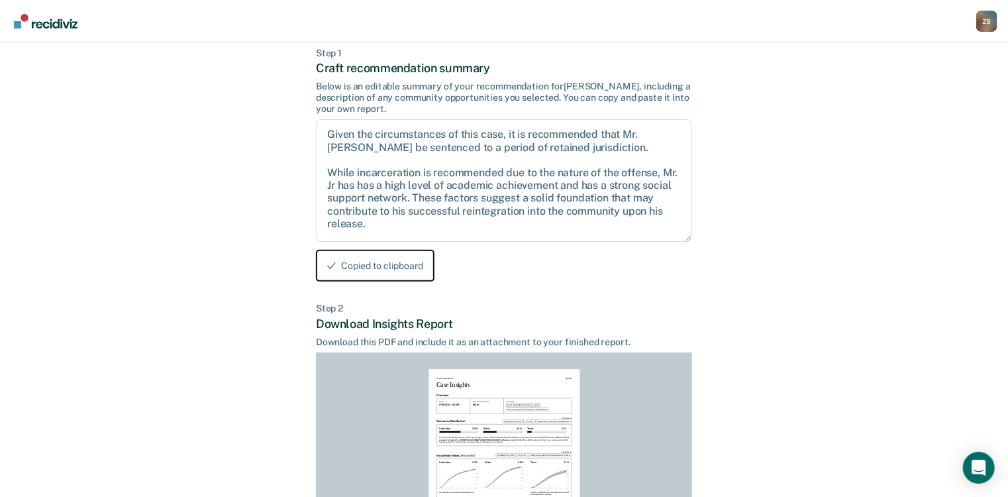
scroll to position [258, 0]
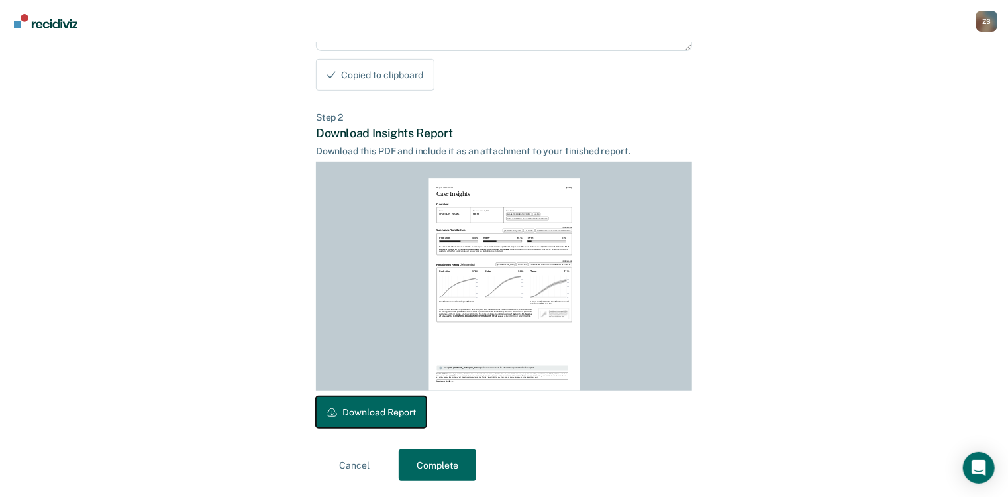
click at [379, 414] on button "Download Report" at bounding box center [371, 412] width 111 height 32
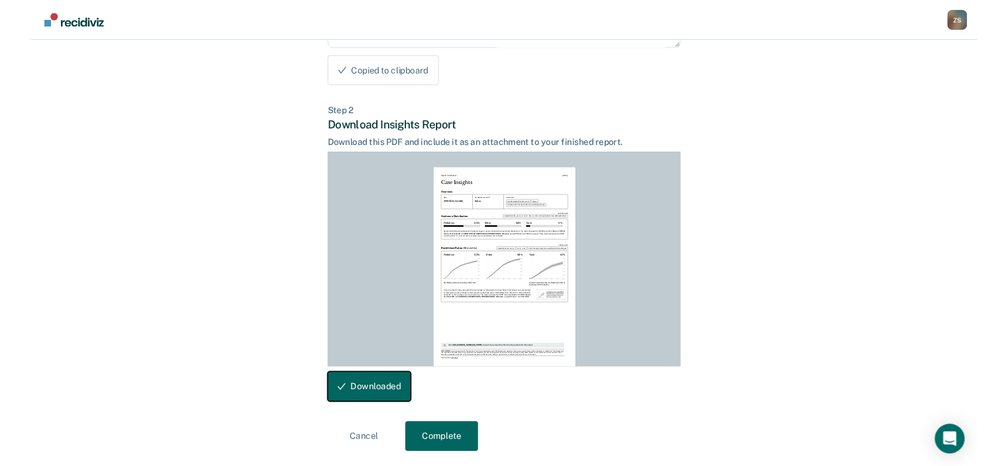
scroll to position [0, 0]
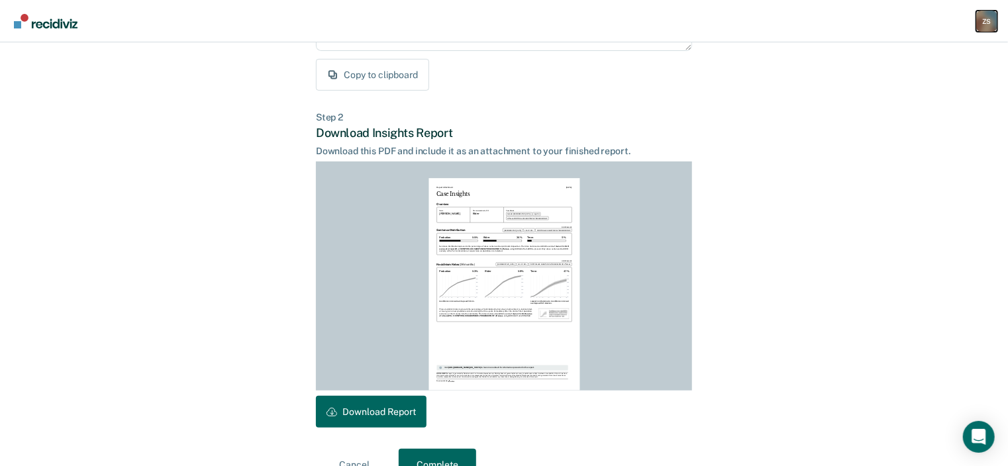
click at [983, 21] on div "Z S" at bounding box center [986, 21] width 21 height 21
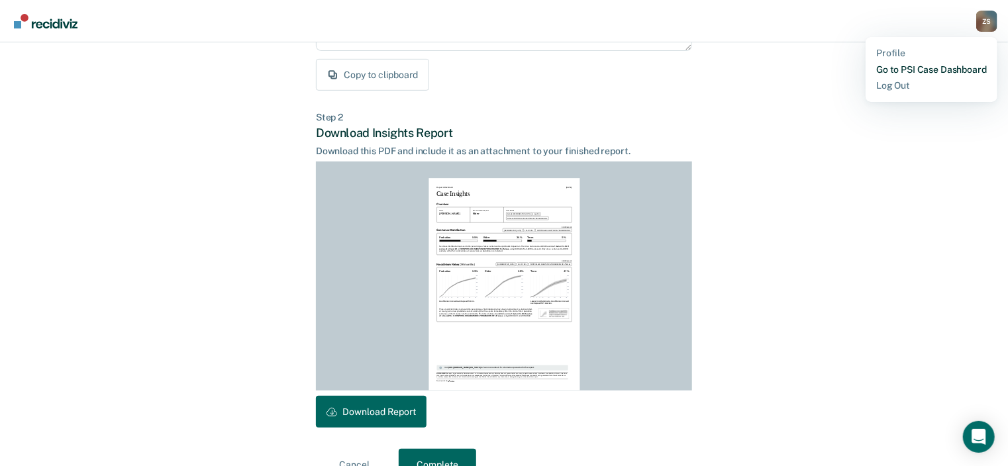
click at [896, 73] on link "Go to PSI Case Dashboard" at bounding box center [931, 69] width 111 height 11
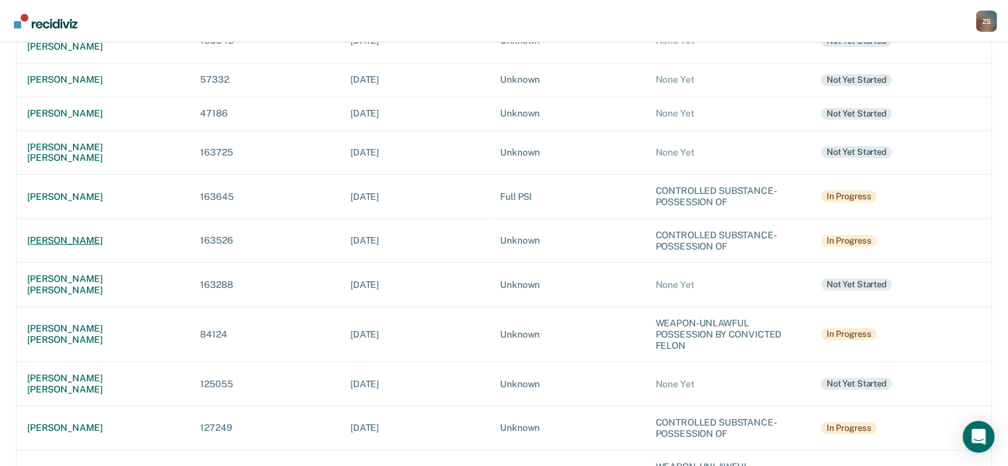
scroll to position [265, 0]
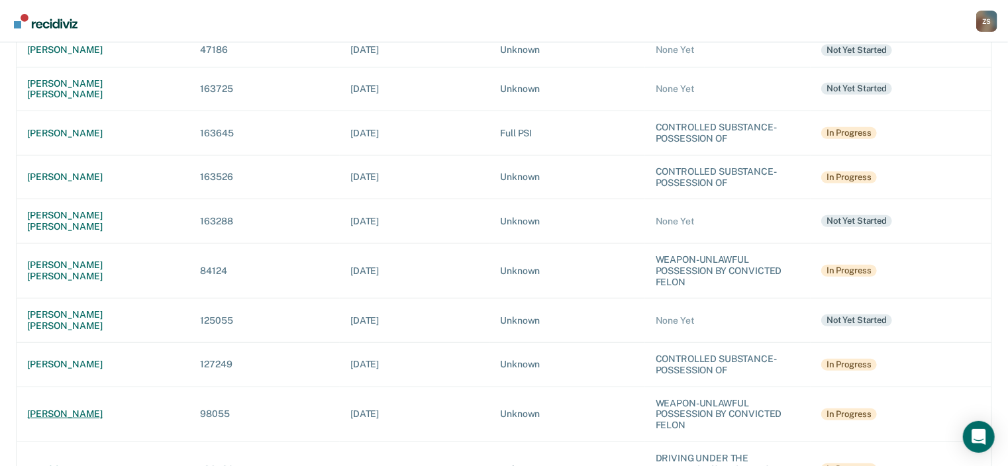
click at [105, 409] on div "[PERSON_NAME]" at bounding box center [103, 414] width 152 height 11
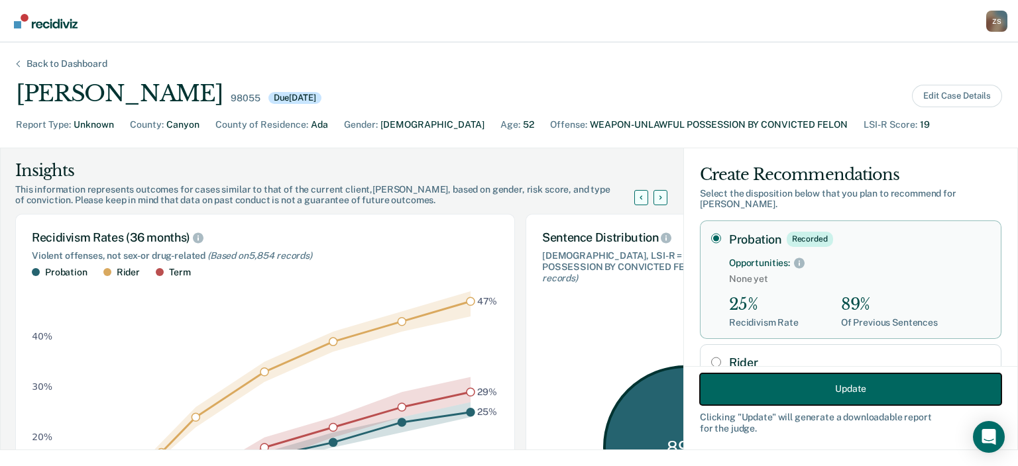
click at [772, 390] on button "Update" at bounding box center [850, 389] width 301 height 32
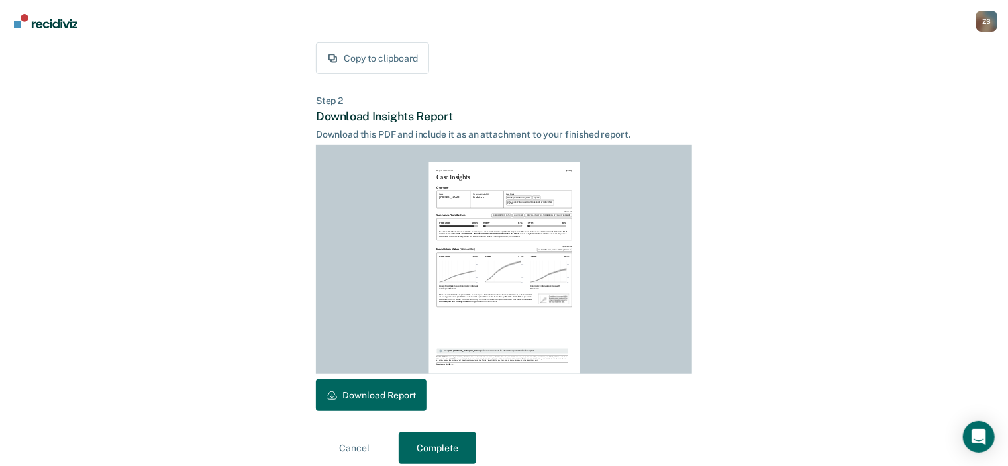
scroll to position [289, 0]
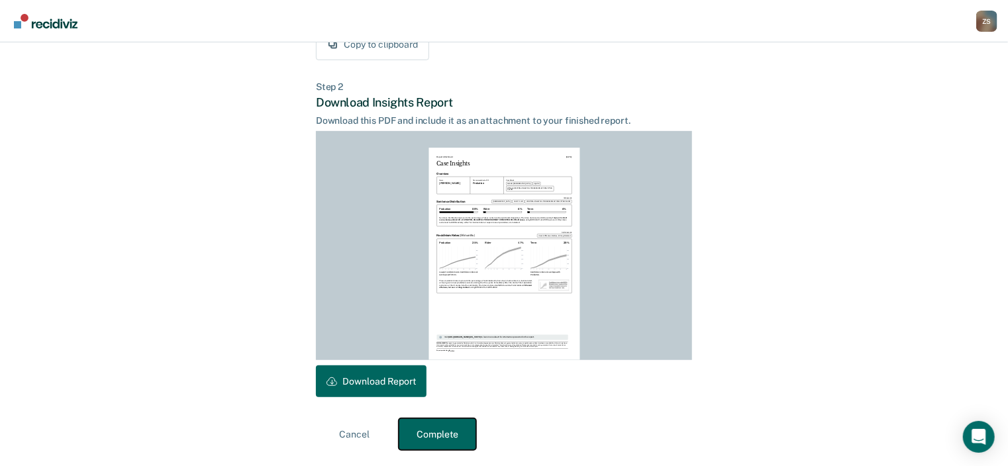
click at [440, 434] on button "Complete" at bounding box center [438, 435] width 78 height 32
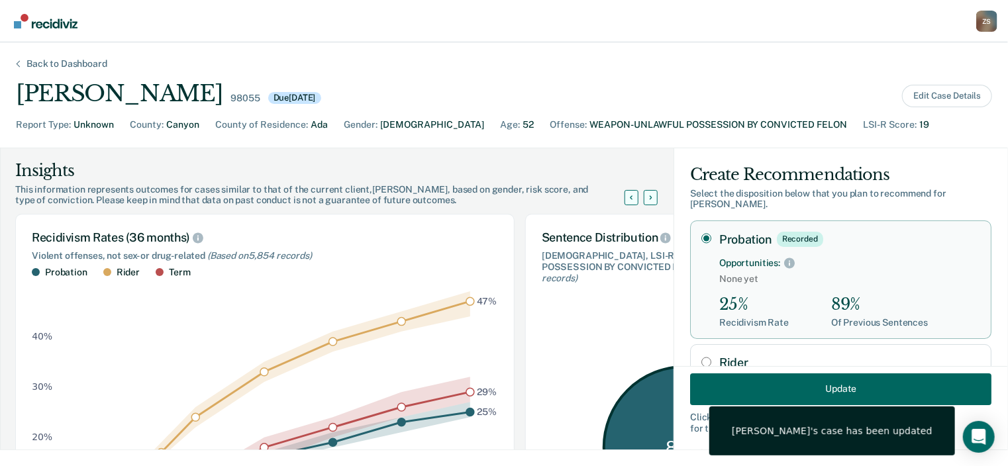
scroll to position [0, 0]
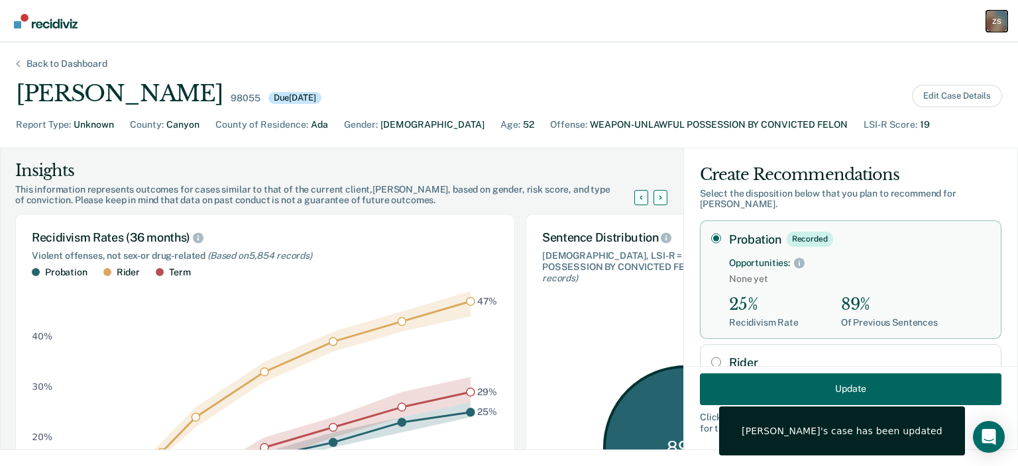
click at [995, 26] on div "Z S" at bounding box center [996, 21] width 21 height 21
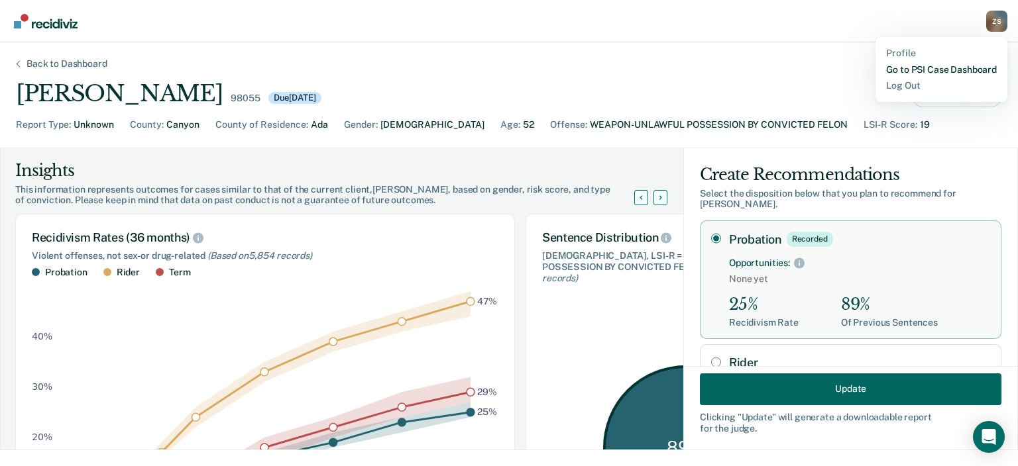
click at [965, 67] on link "Go to PSI Case Dashboard" at bounding box center [941, 69] width 111 height 11
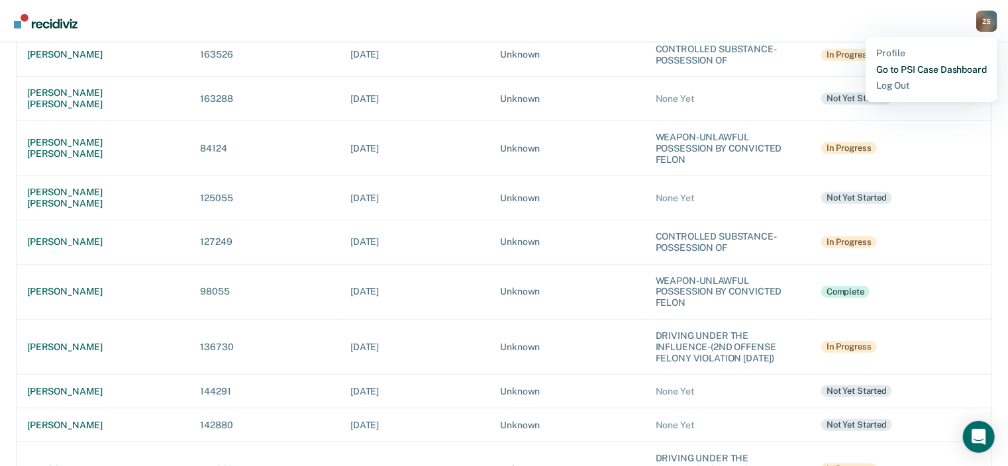
scroll to position [397, 0]
